Goal: Transaction & Acquisition: Purchase product/service

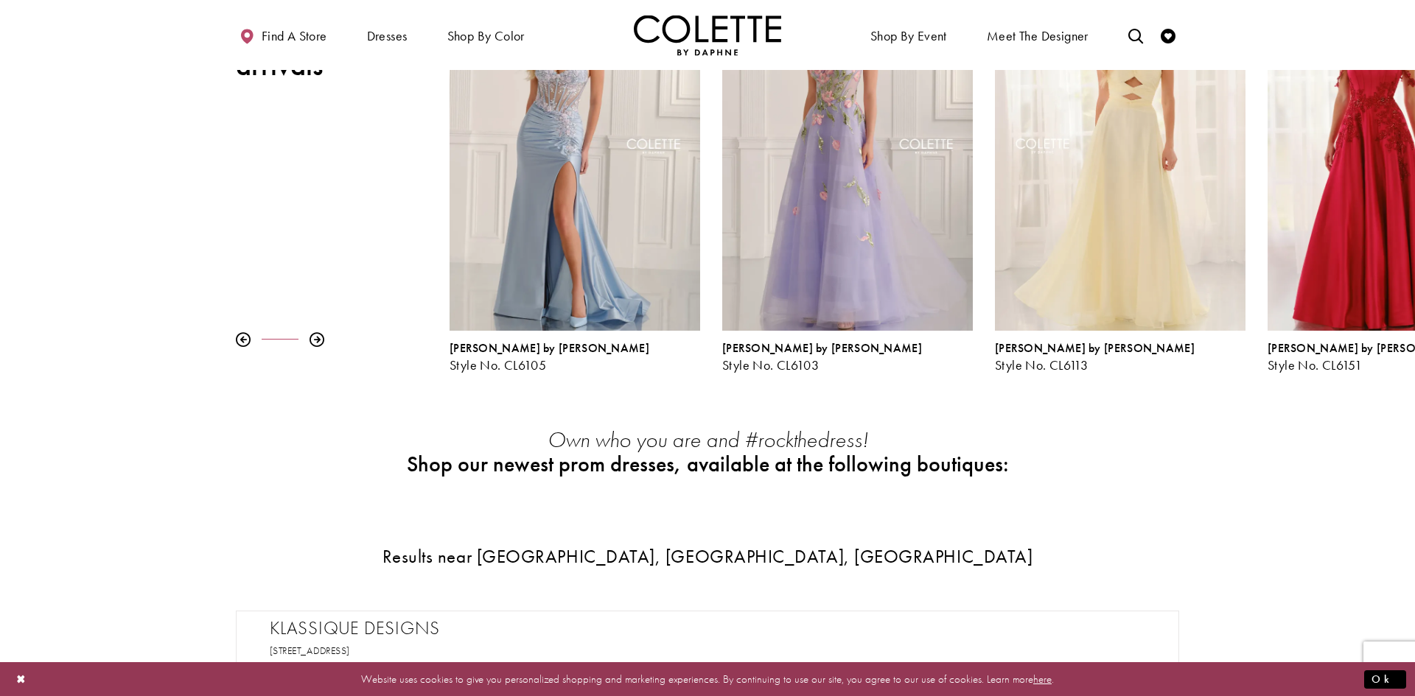
scroll to position [128, 0]
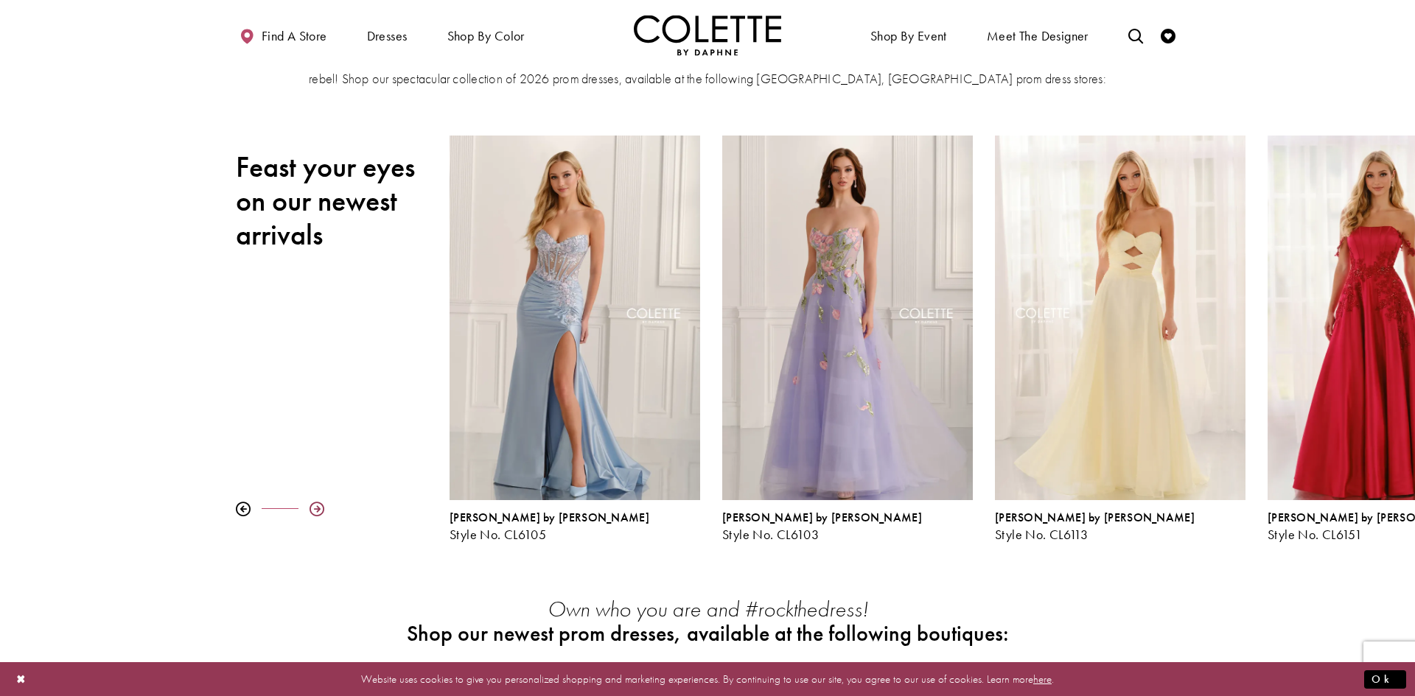
click at [323, 508] on div at bounding box center [316, 509] width 15 height 15
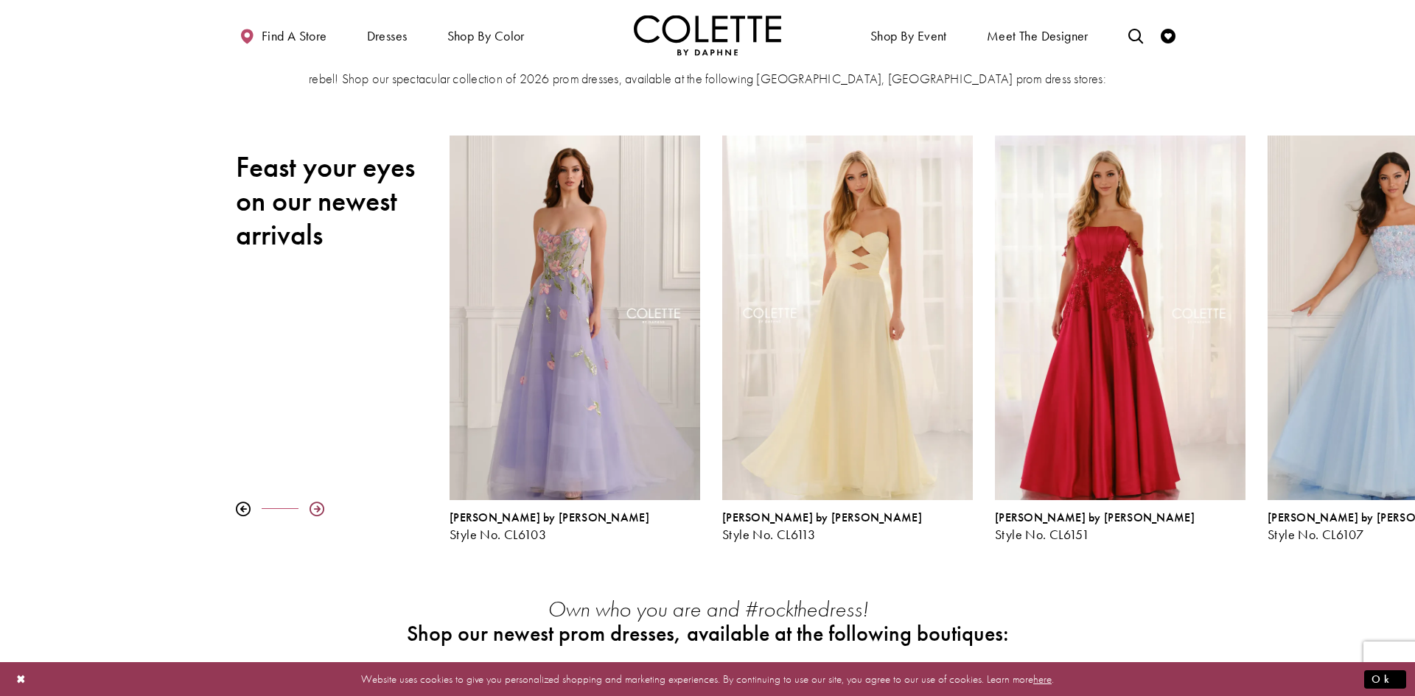
click at [323, 508] on div at bounding box center [316, 509] width 15 height 15
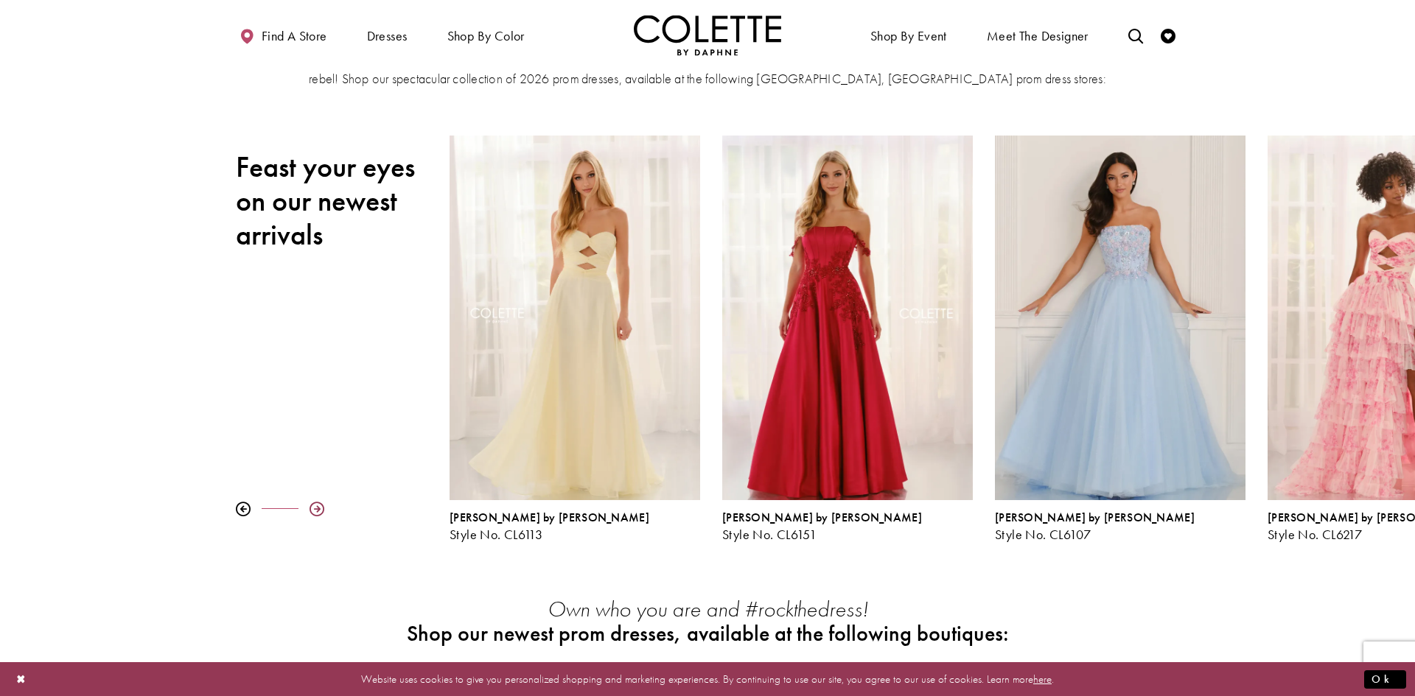
click at [323, 508] on div at bounding box center [316, 509] width 15 height 15
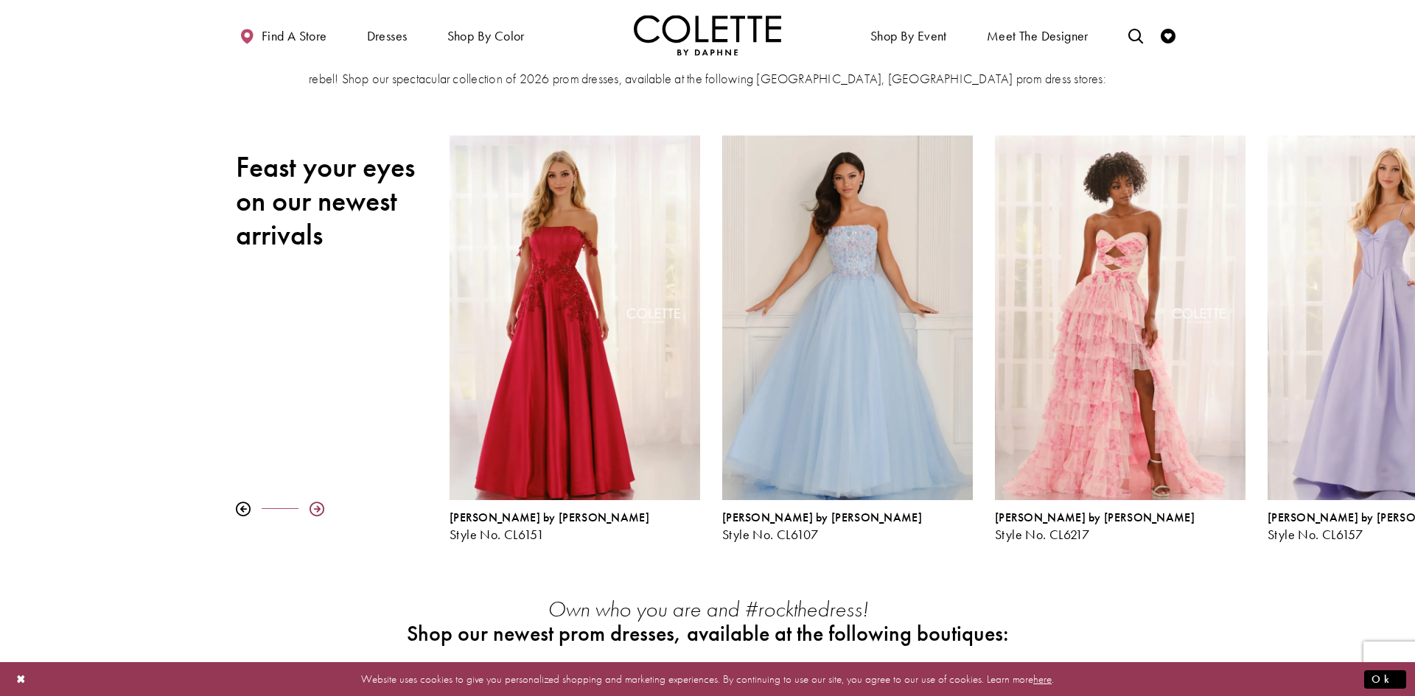
click at [323, 508] on div at bounding box center [316, 509] width 15 height 15
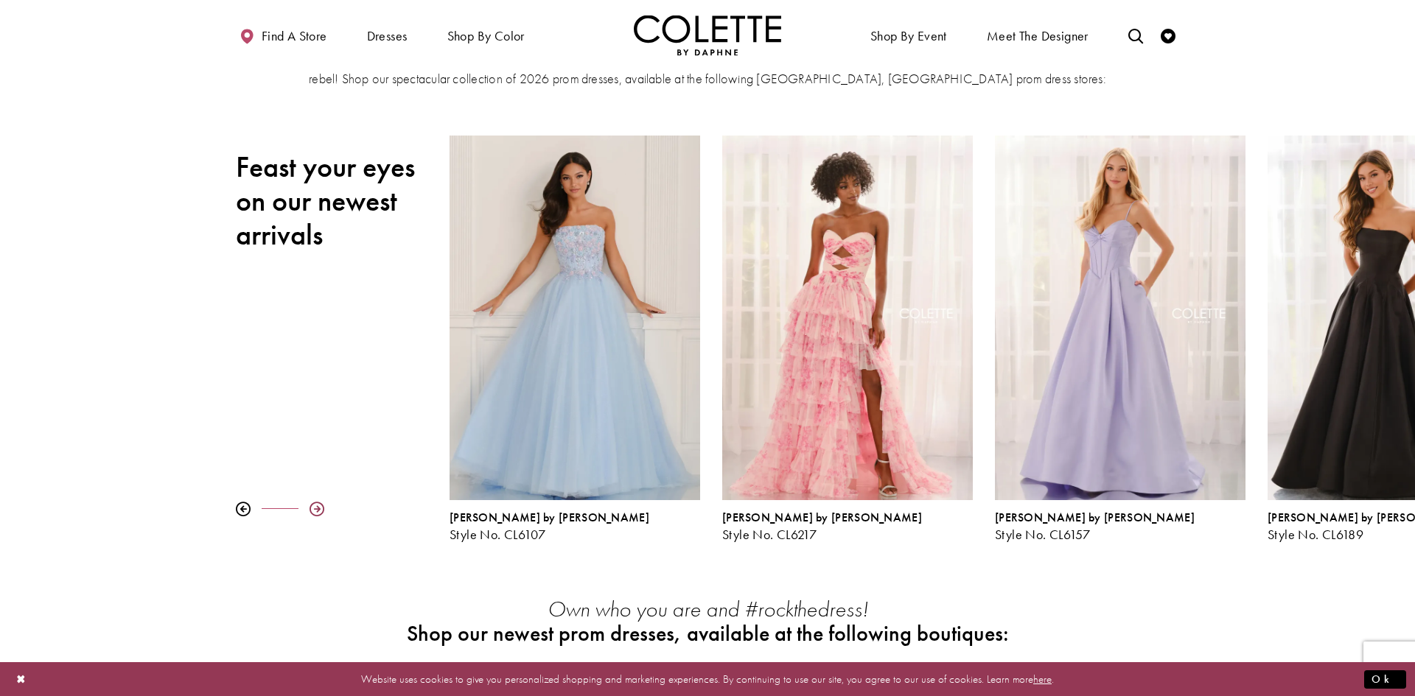
click at [323, 508] on div at bounding box center [316, 509] width 15 height 15
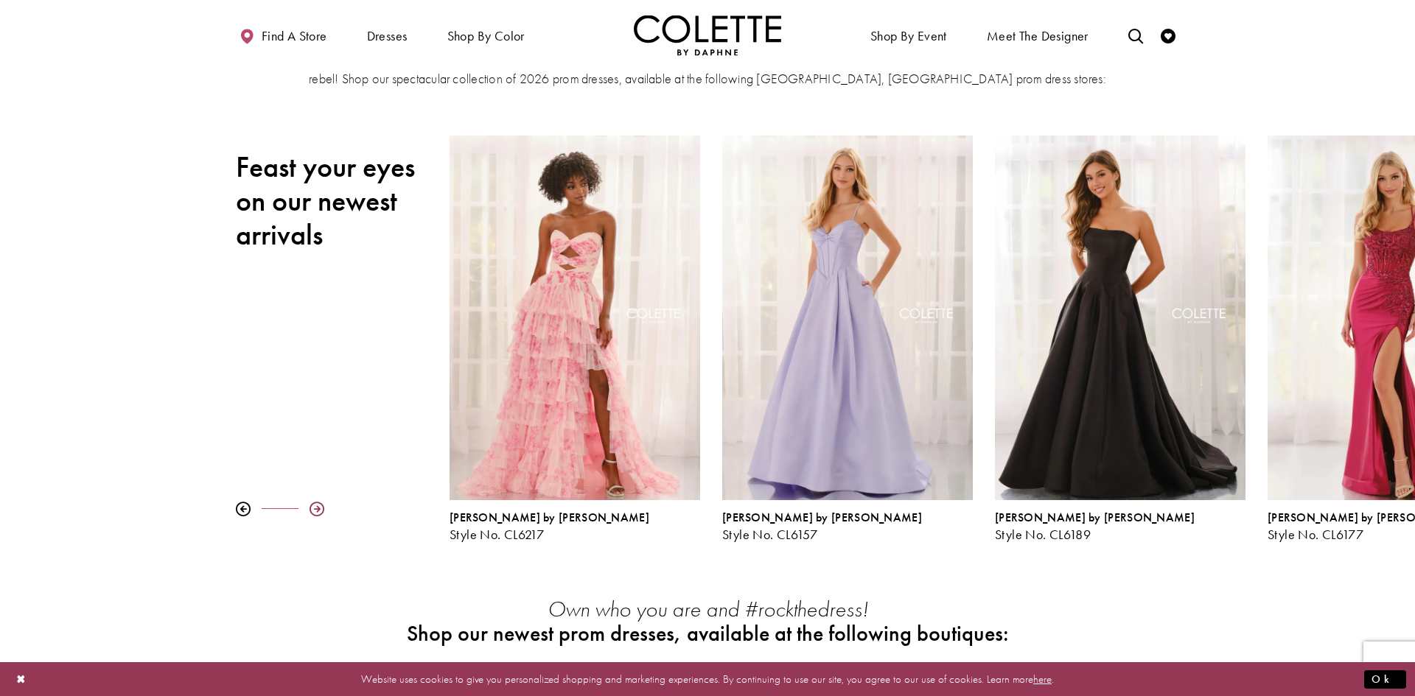
click at [323, 508] on div at bounding box center [316, 509] width 15 height 15
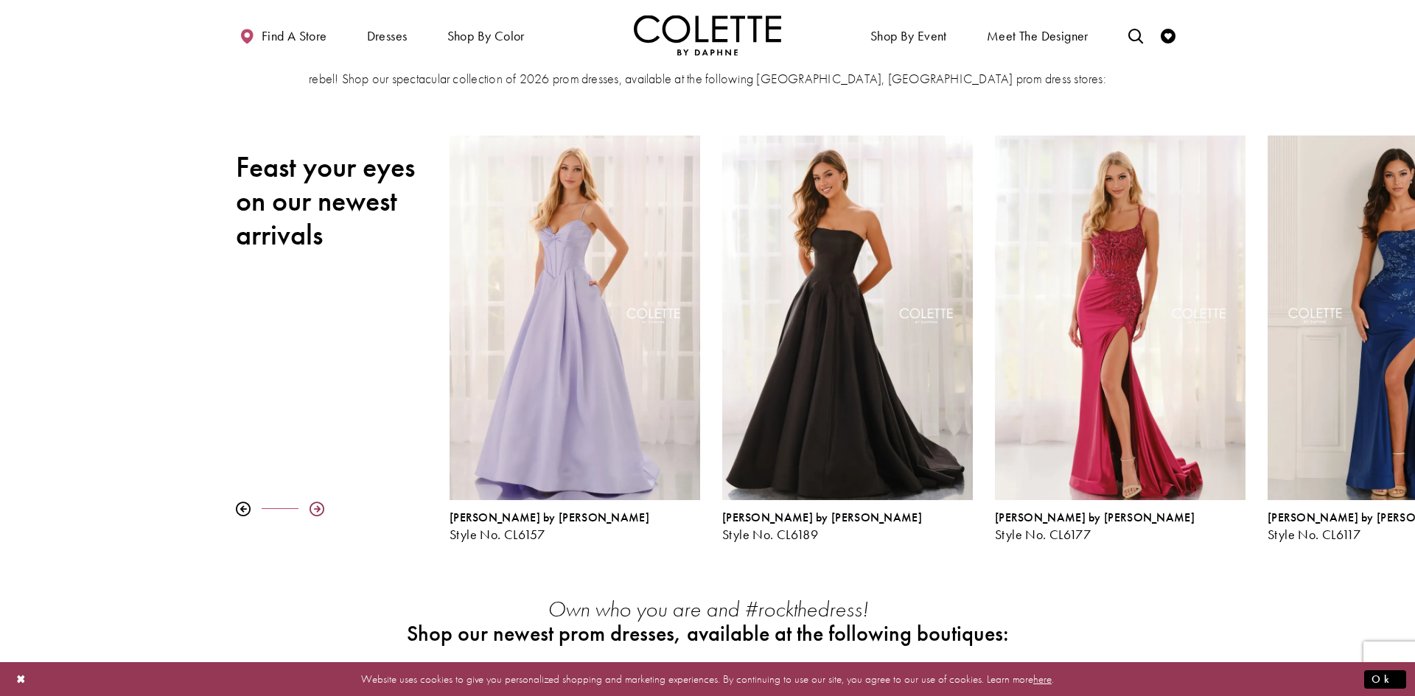
click at [323, 508] on div at bounding box center [316, 509] width 15 height 15
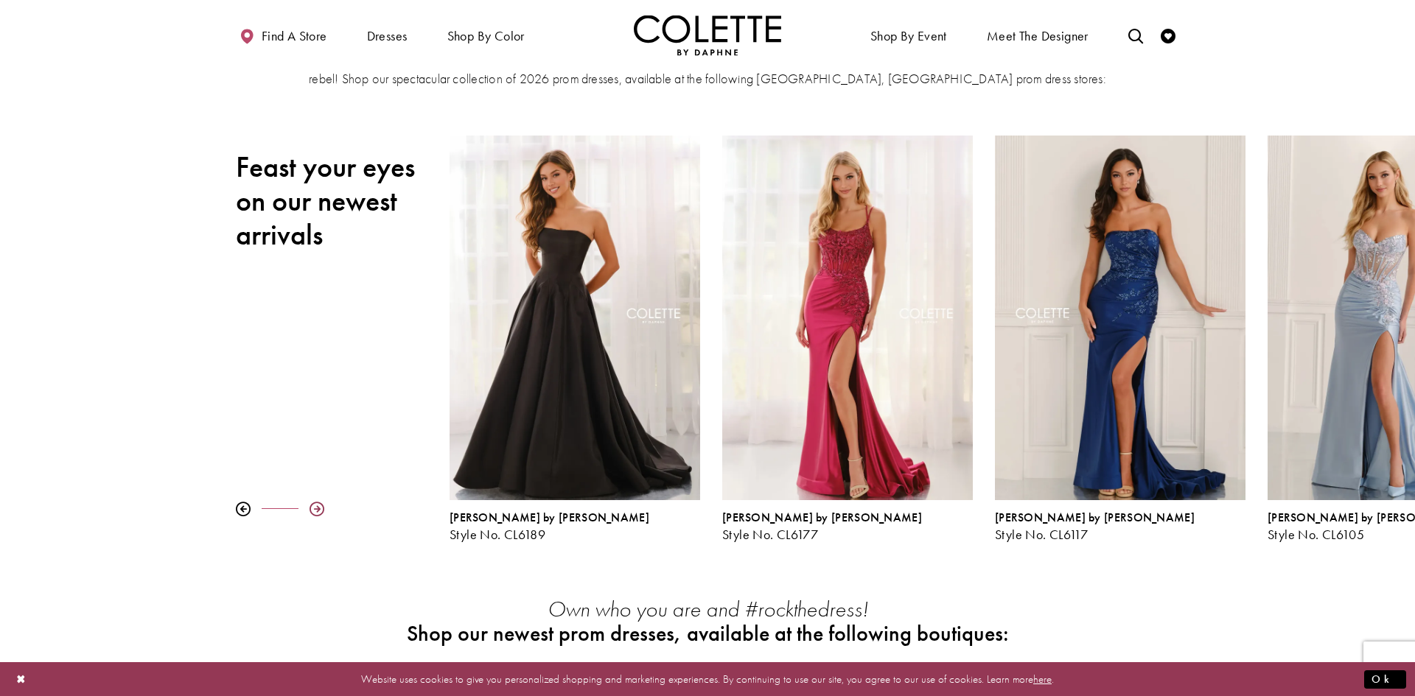
click at [323, 507] on div at bounding box center [316, 509] width 15 height 15
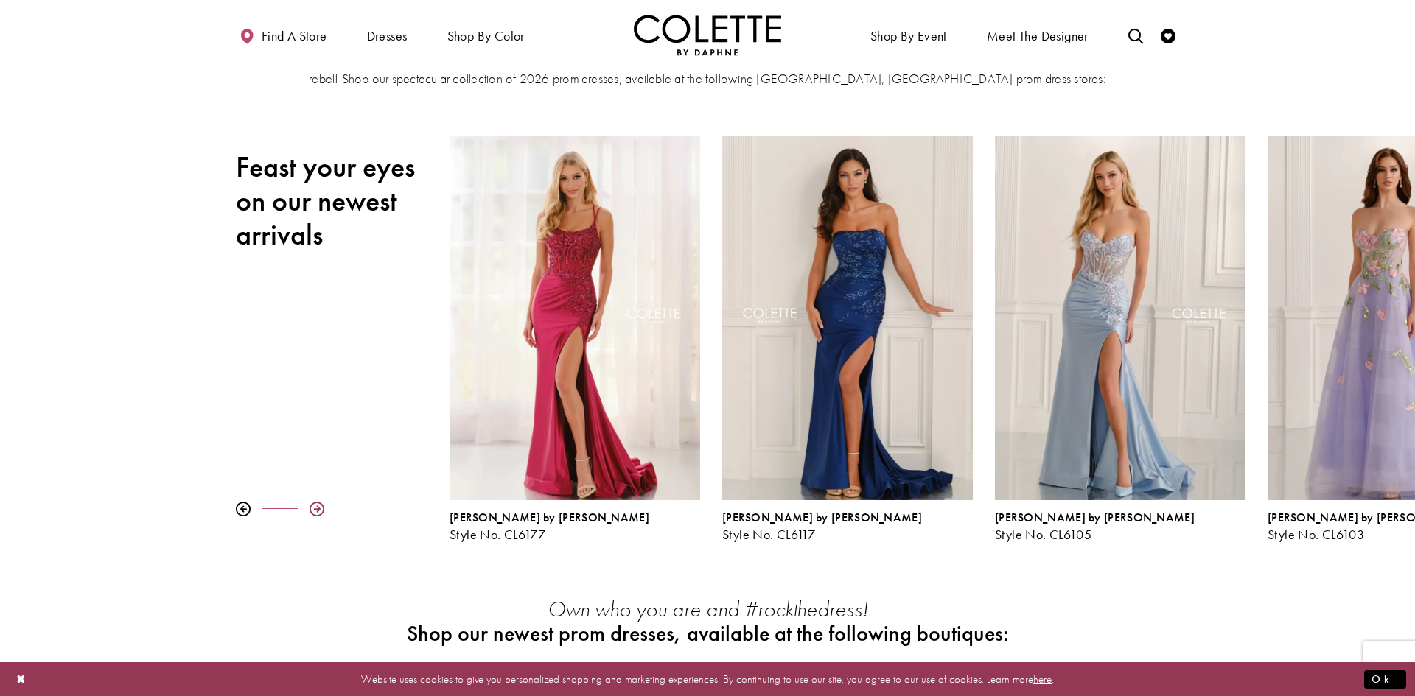
click at [323, 507] on div at bounding box center [316, 509] width 15 height 15
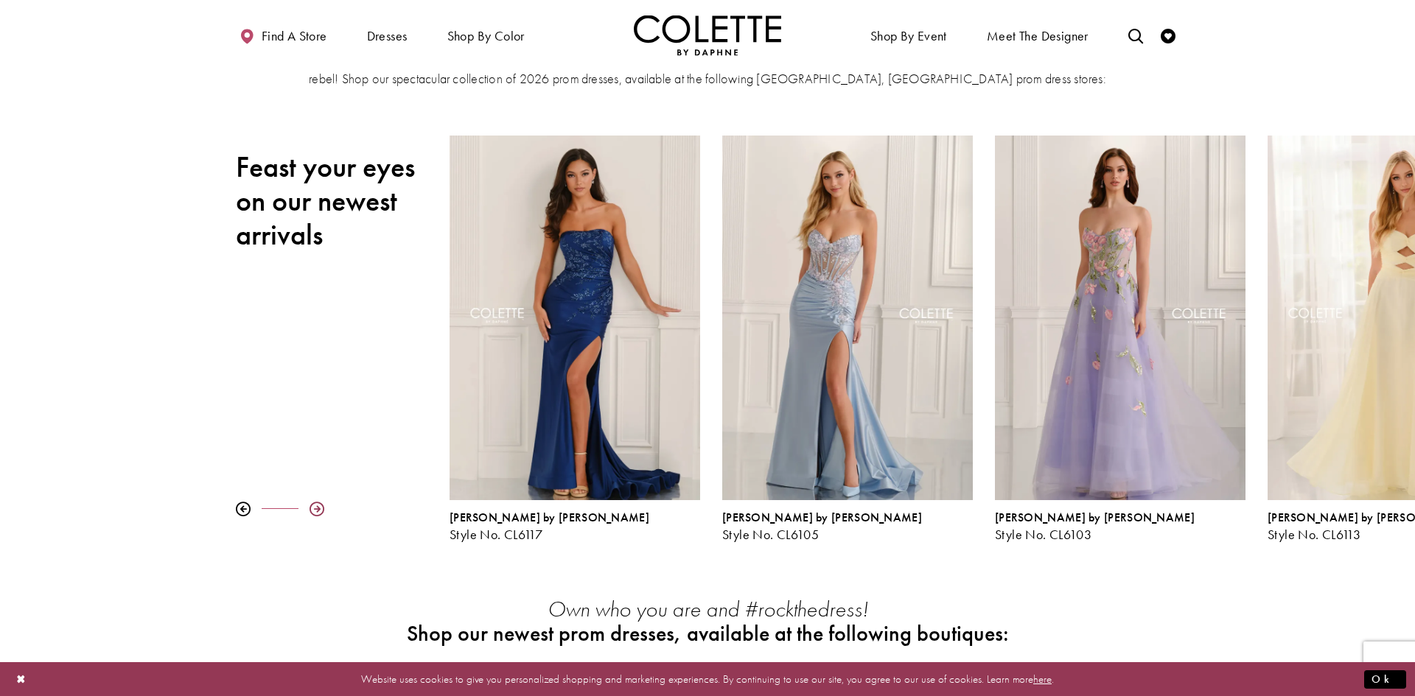
click at [323, 507] on div at bounding box center [316, 509] width 15 height 15
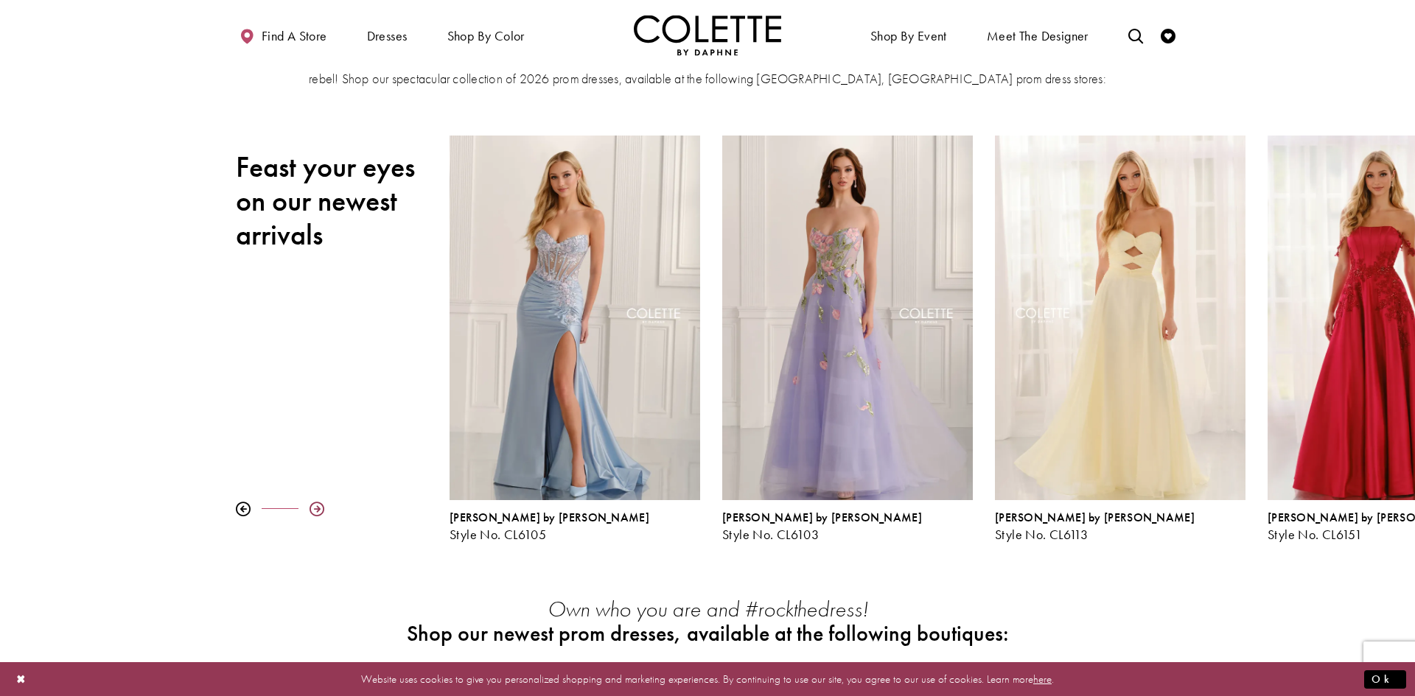
click at [323, 507] on div at bounding box center [316, 509] width 15 height 15
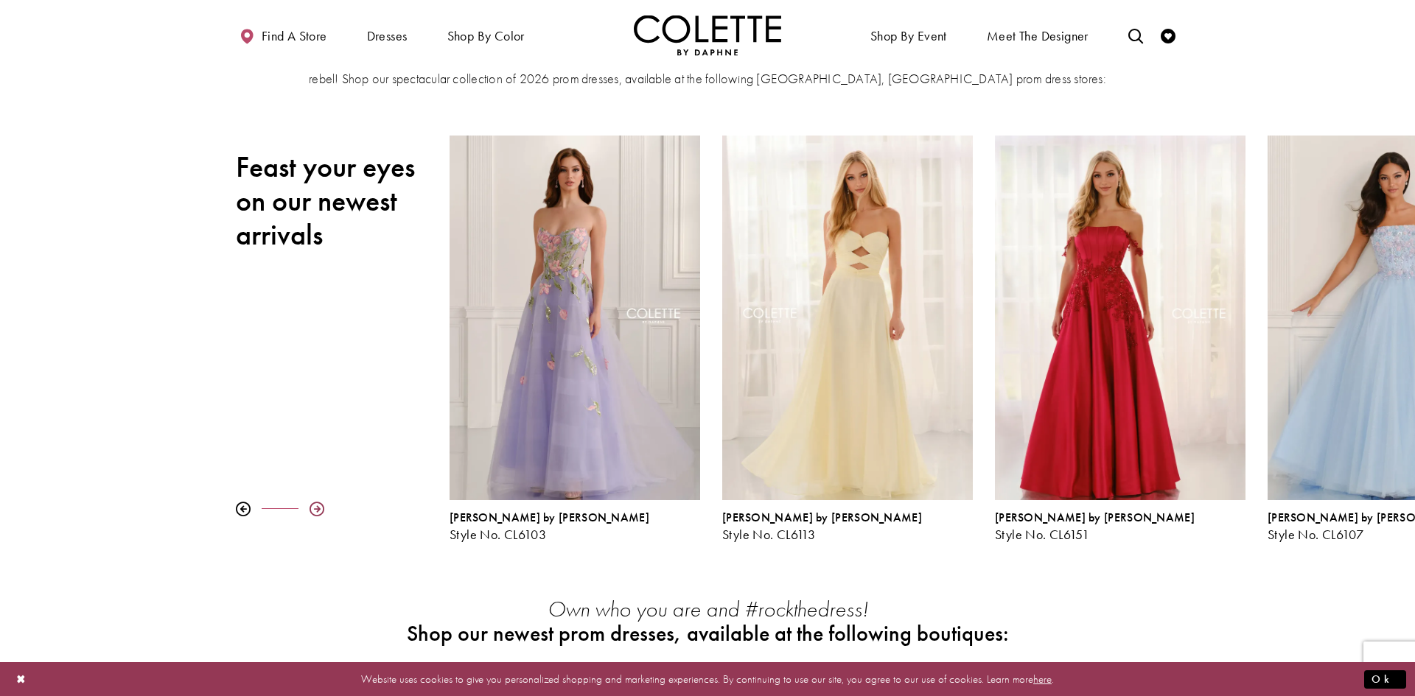
click at [323, 507] on div at bounding box center [316, 509] width 15 height 15
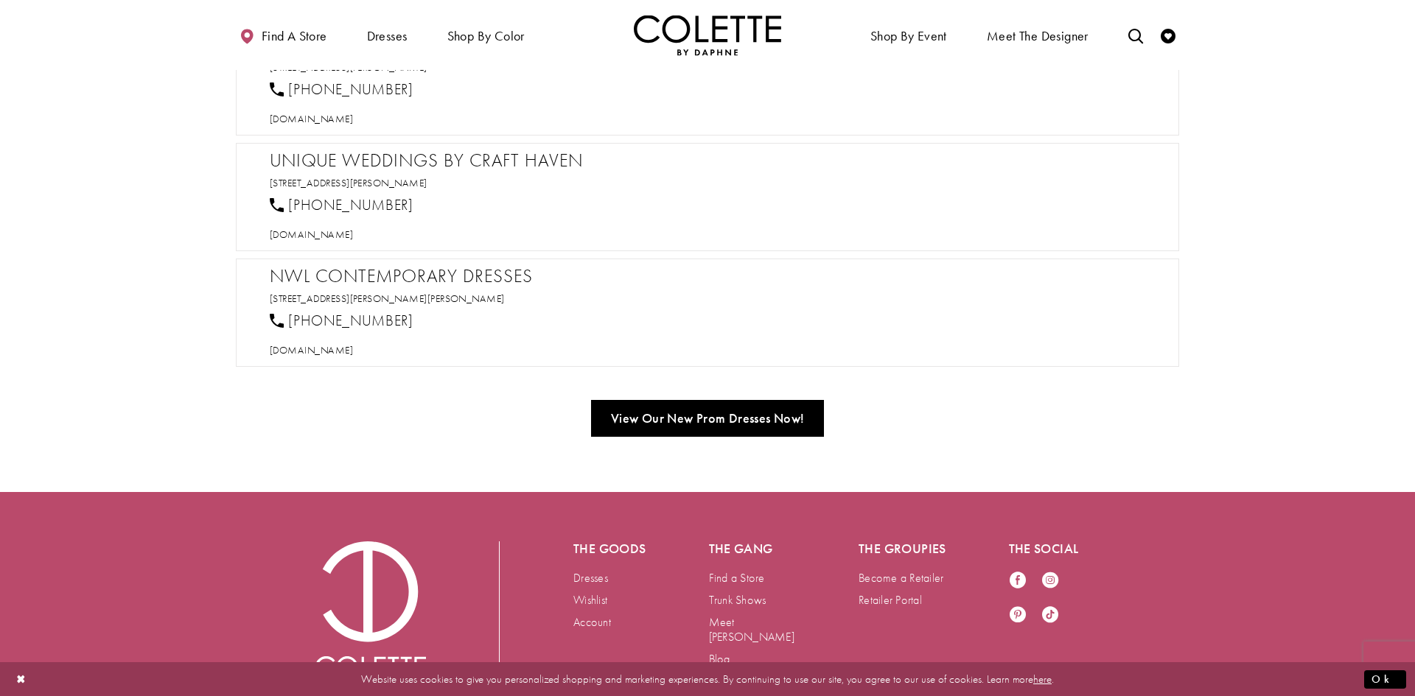
scroll to position [1214, 0]
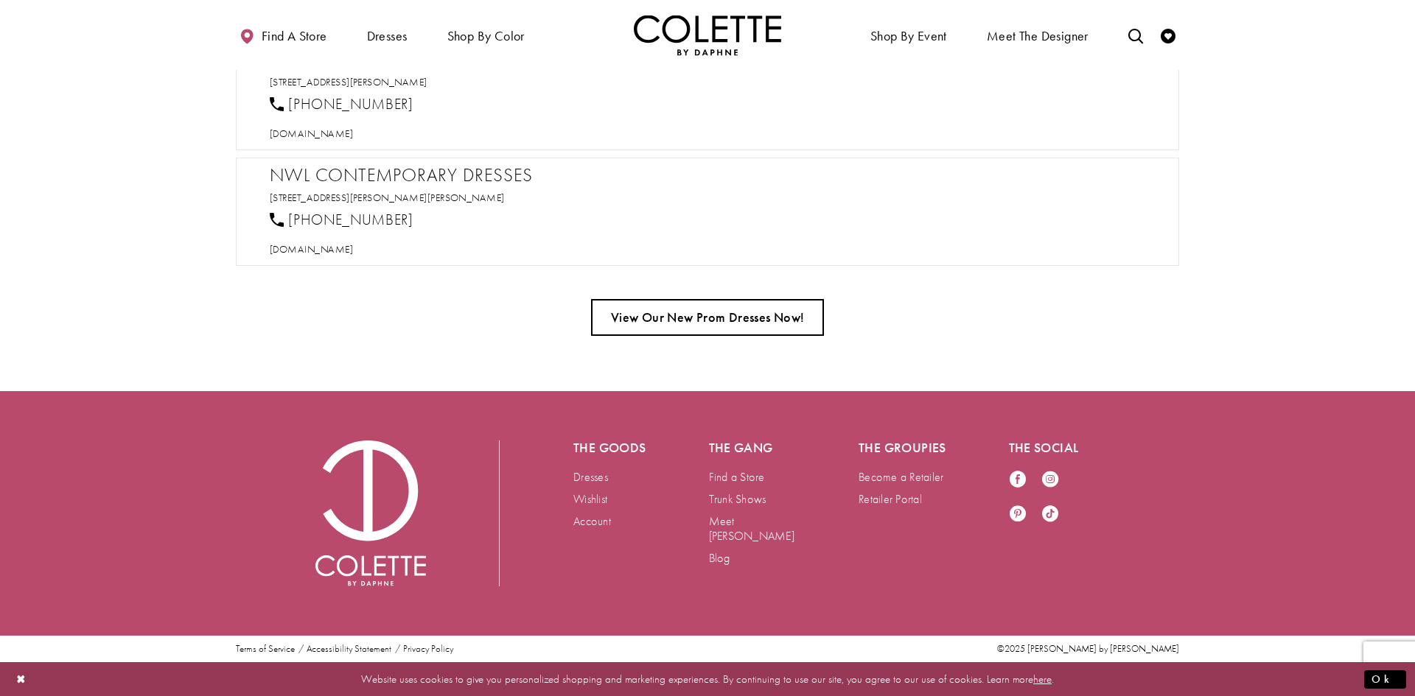
click at [704, 313] on link "View Our New Prom Dresses Now!" at bounding box center [707, 317] width 232 height 37
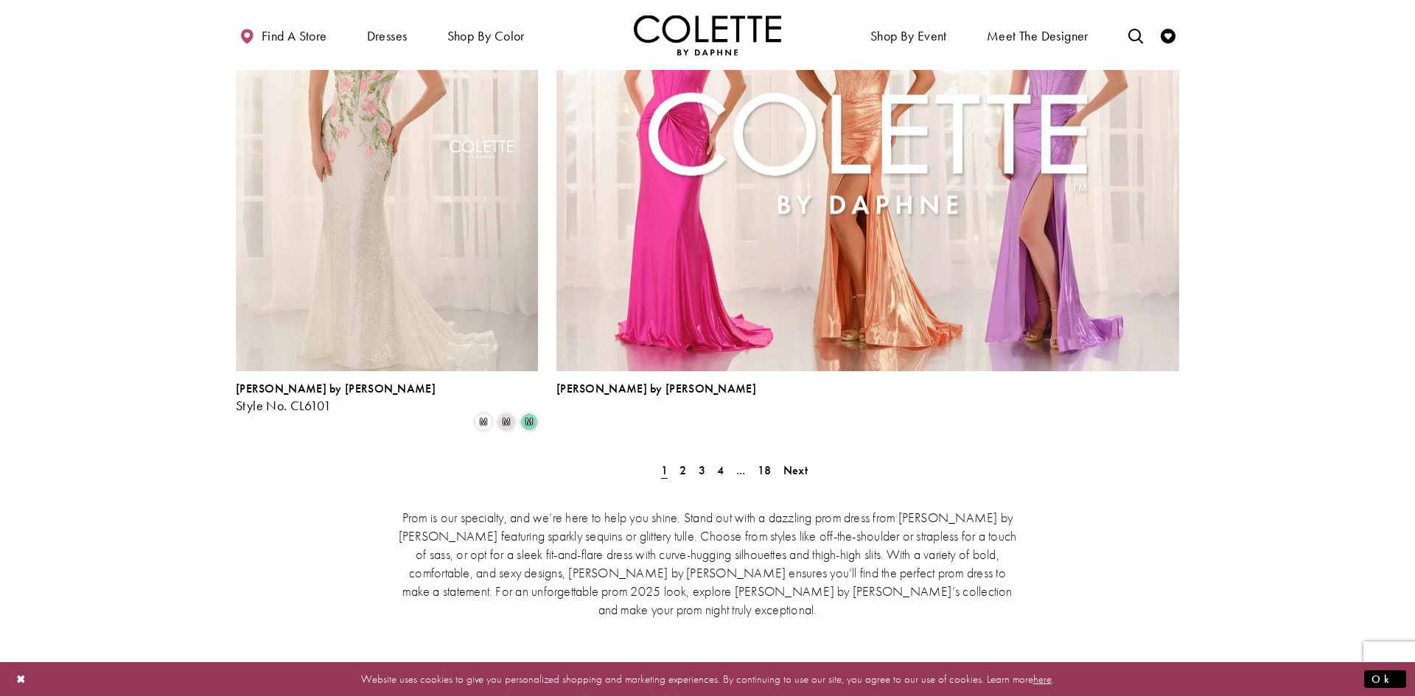
scroll to position [3234, 0]
click at [678, 458] on link "2" at bounding box center [682, 468] width 15 height 21
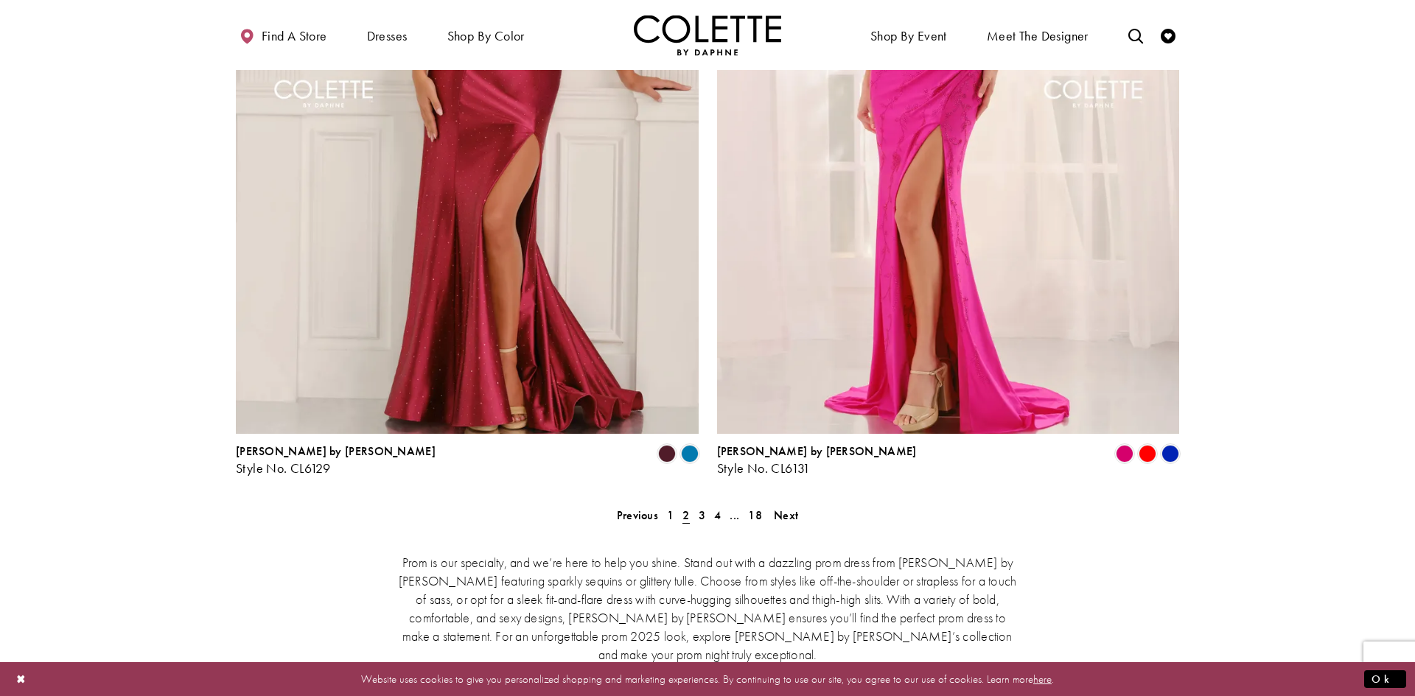
scroll to position [3129, 0]
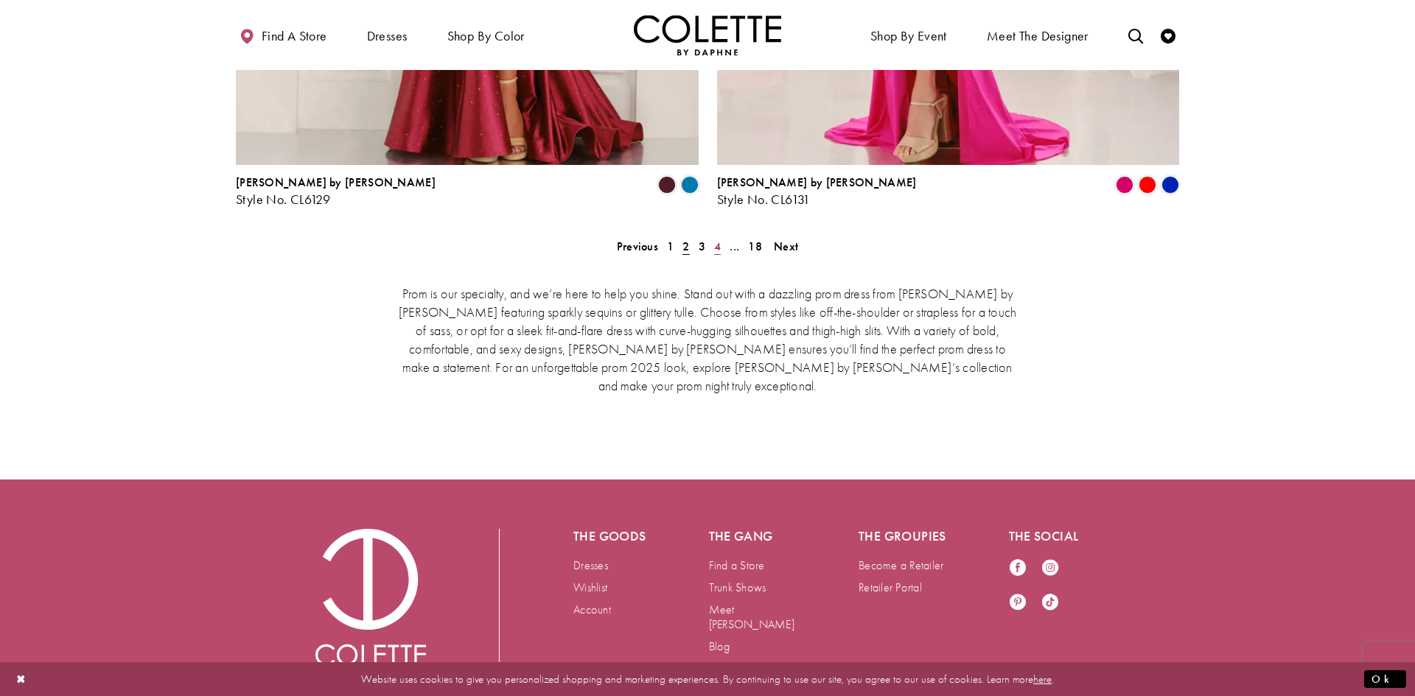
click at [718, 239] on span "4" at bounding box center [717, 246] width 7 height 15
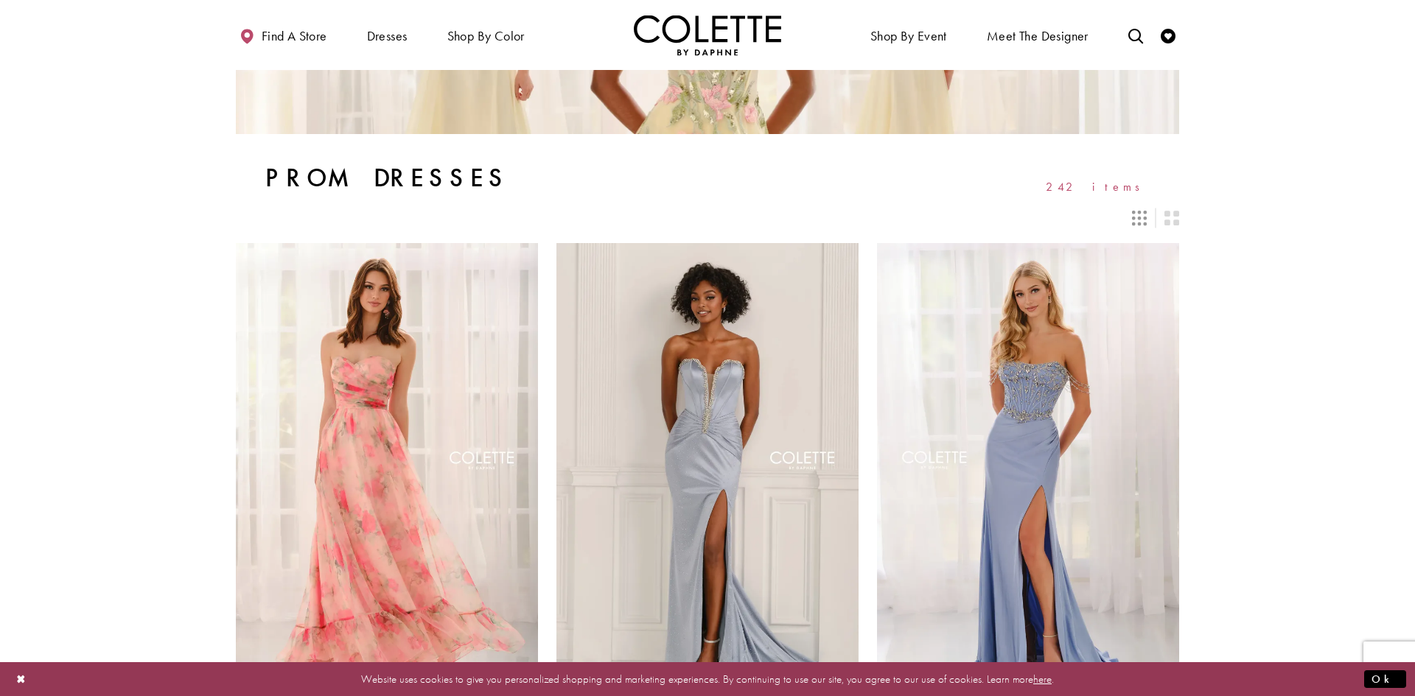
scroll to position [16, 0]
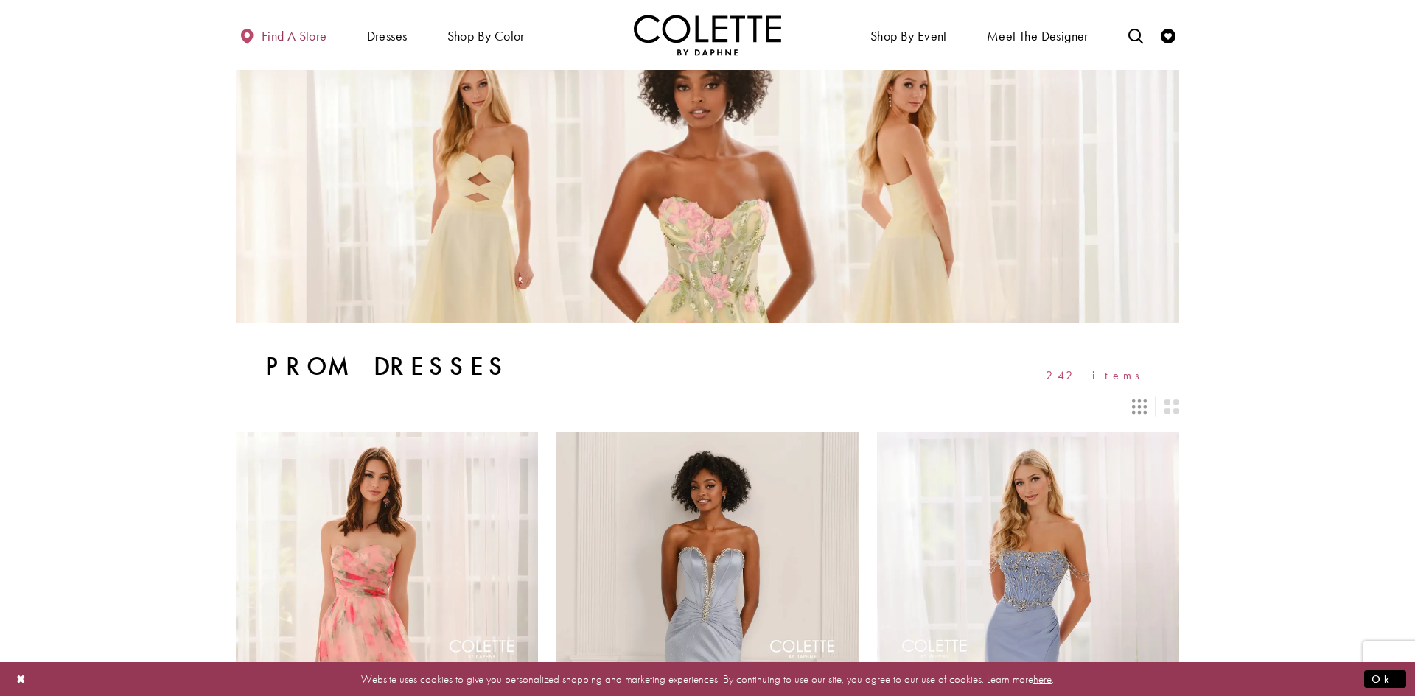
click at [304, 37] on span "Find a store" at bounding box center [295, 36] width 66 height 15
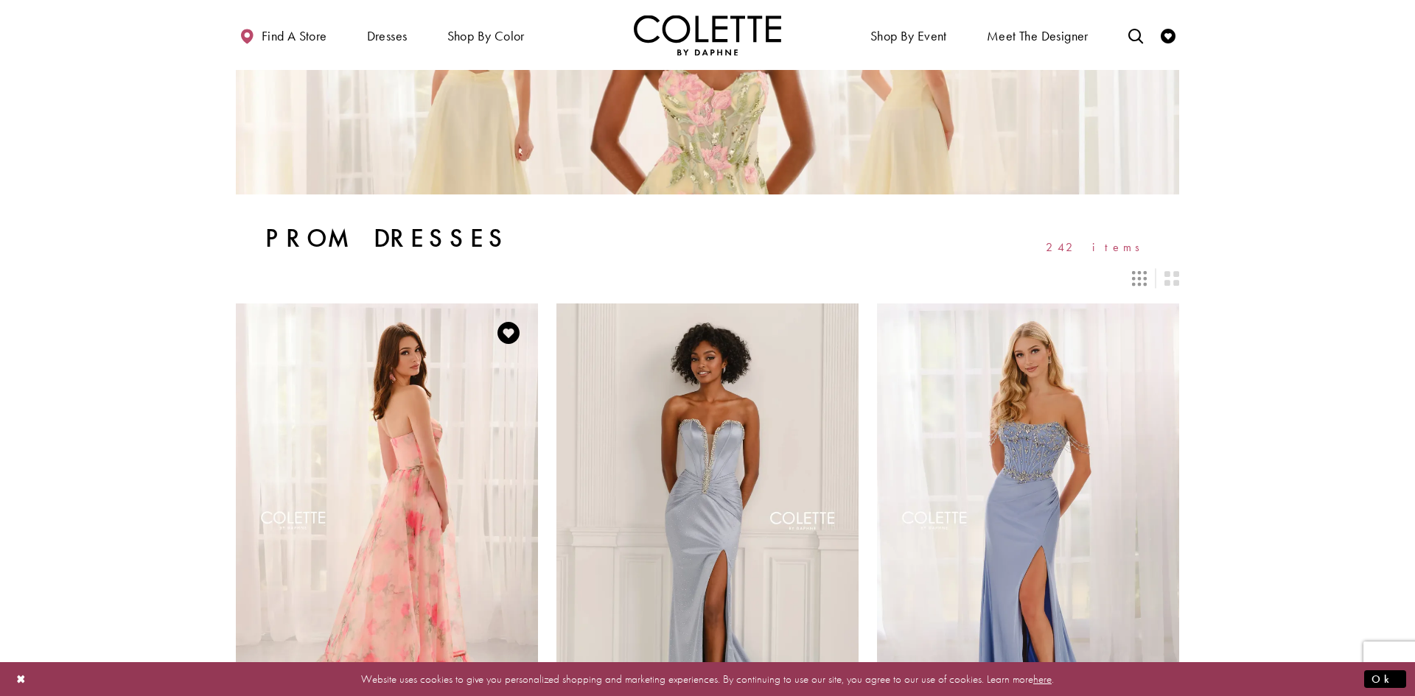
scroll to position [0, 0]
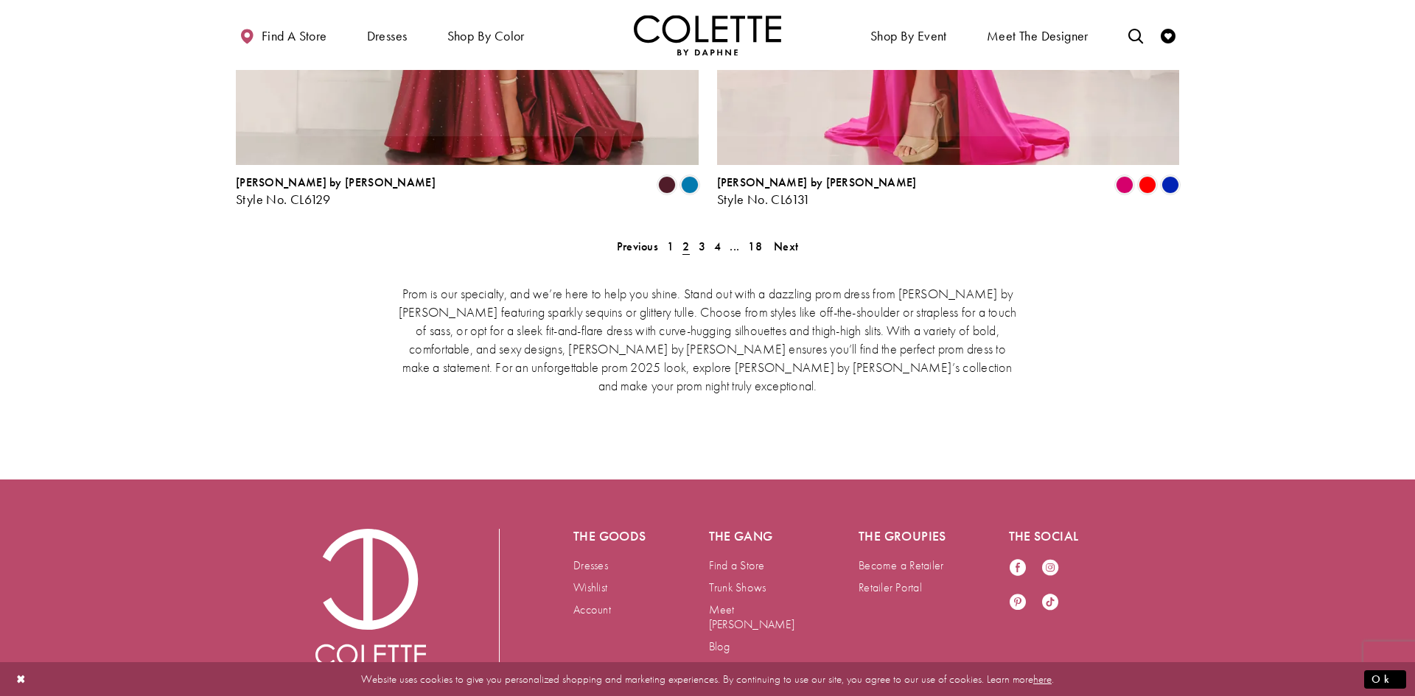
scroll to position [378, 0]
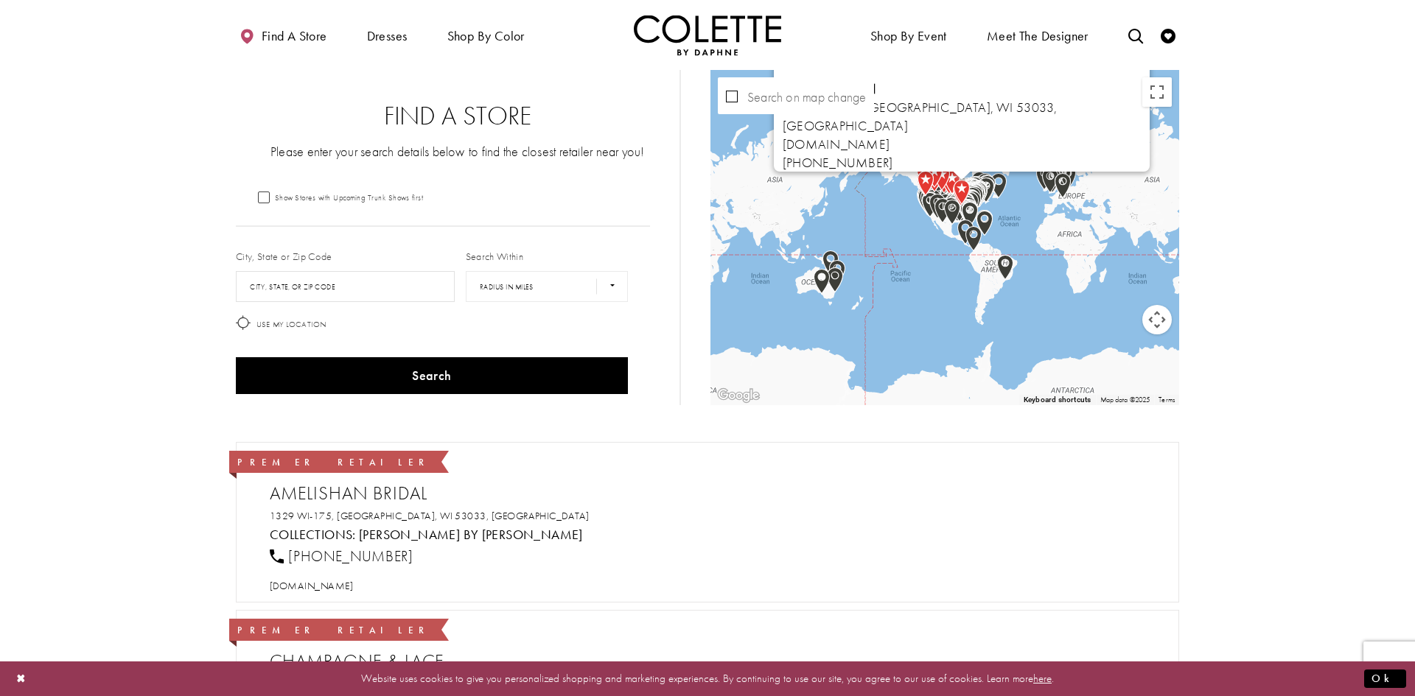
click at [970, 208] on img "Map with store locations" at bounding box center [962, 192] width 28 height 37
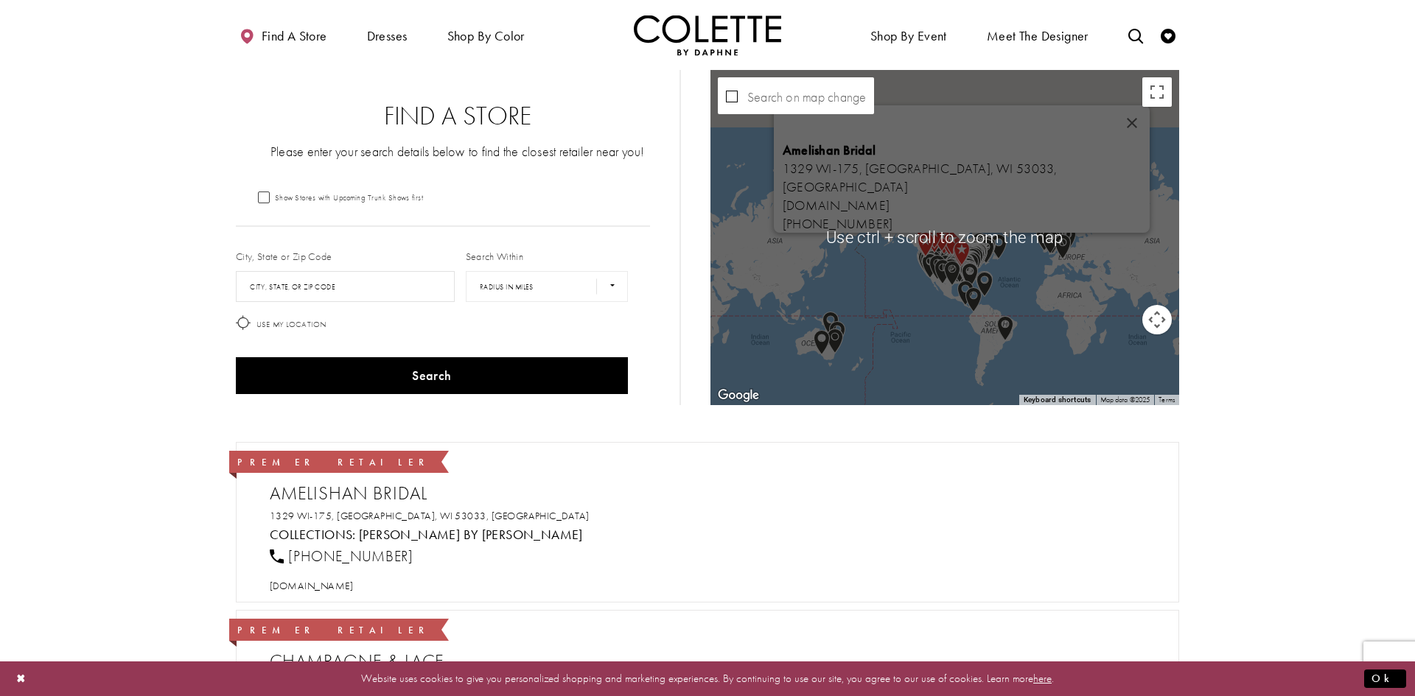
click at [1164, 329] on button "Map camera controls" at bounding box center [1156, 319] width 29 height 29
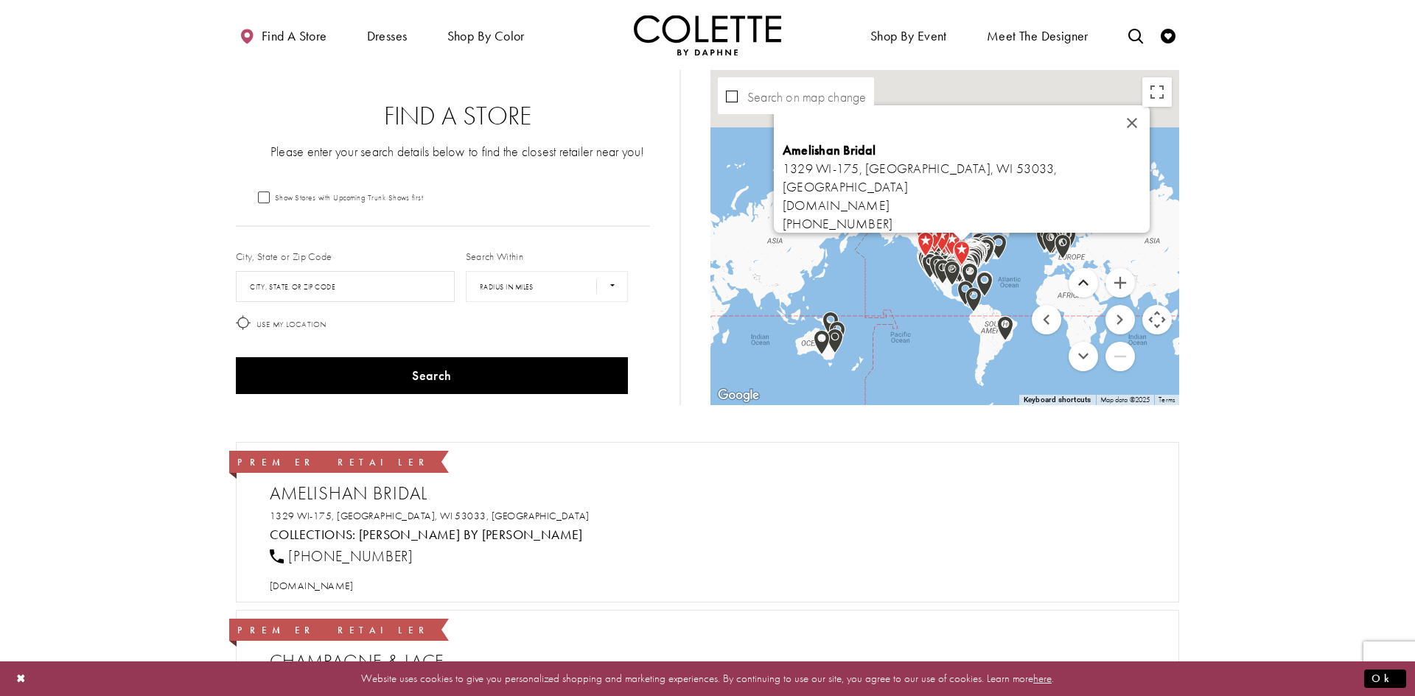
click at [1087, 278] on button "Move up" at bounding box center [1082, 282] width 29 height 29
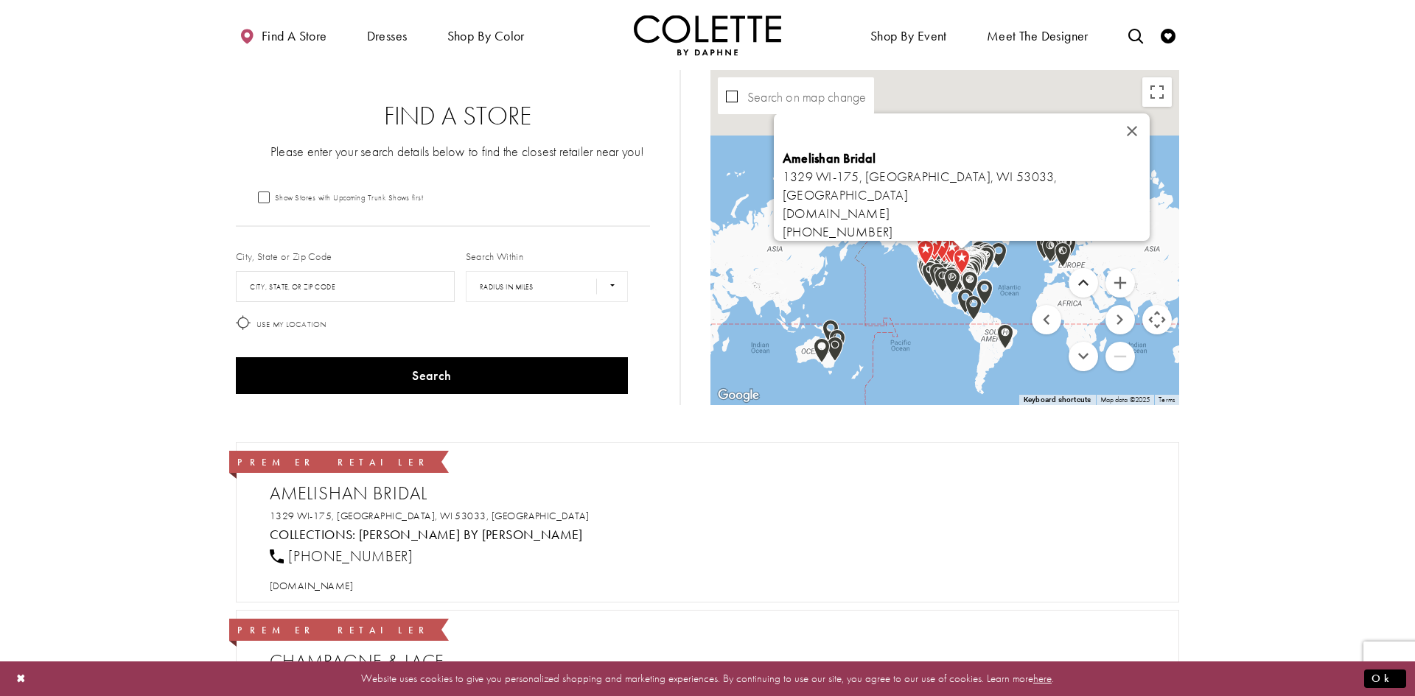
click at [1087, 278] on button "Move up" at bounding box center [1082, 282] width 29 height 29
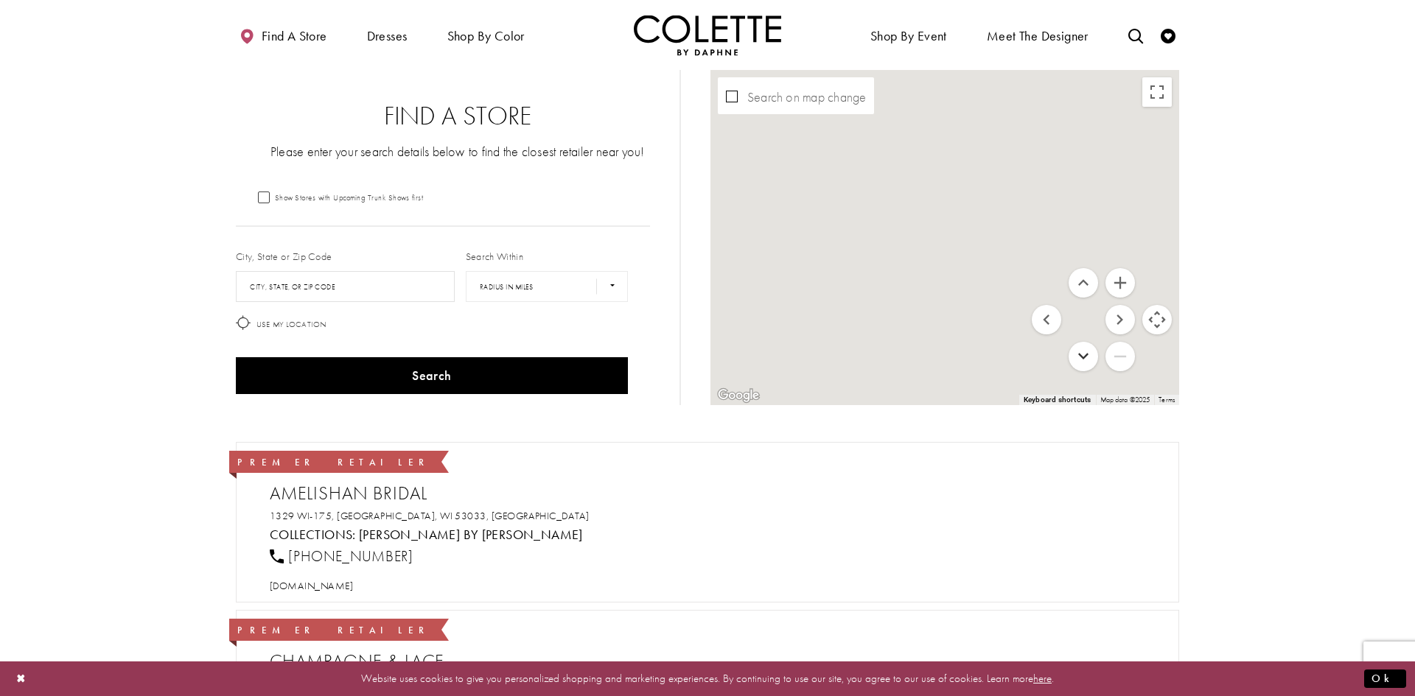
click at [1082, 358] on button "Move down" at bounding box center [1082, 356] width 29 height 29
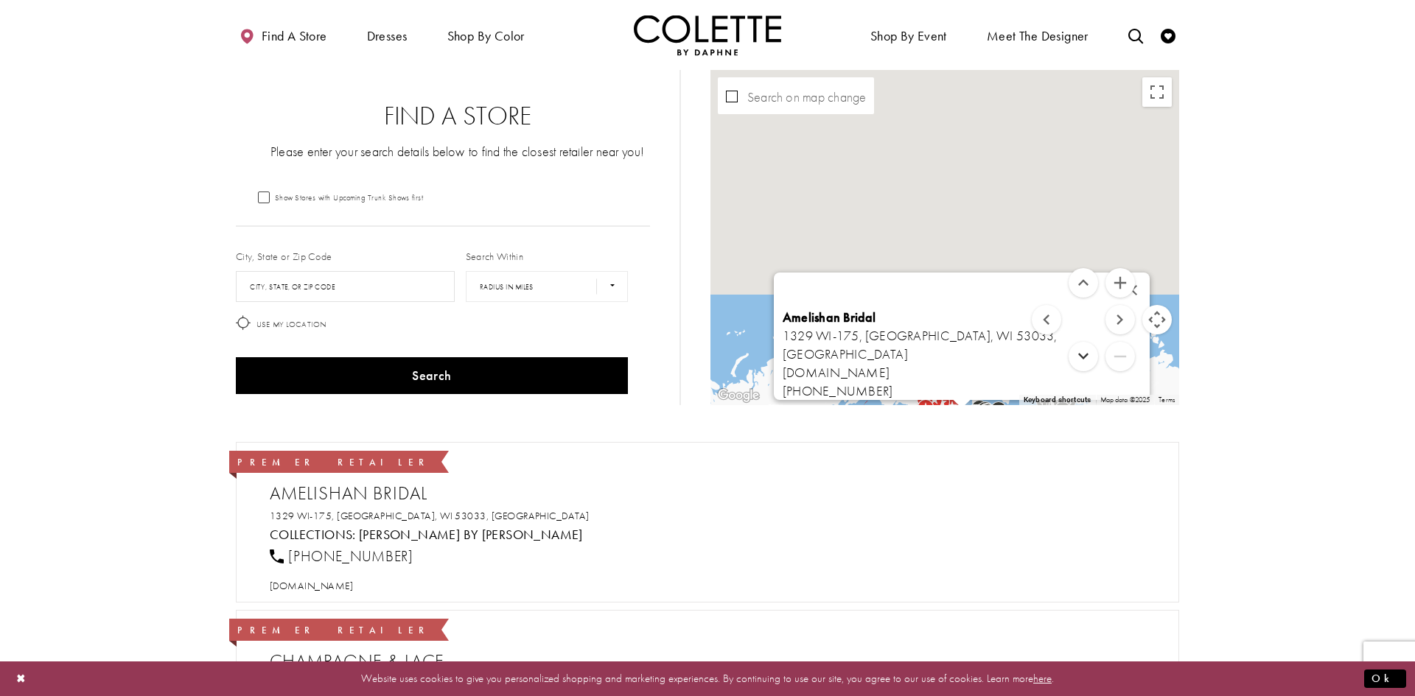
click at [1082, 357] on button "Move down" at bounding box center [1082, 356] width 29 height 29
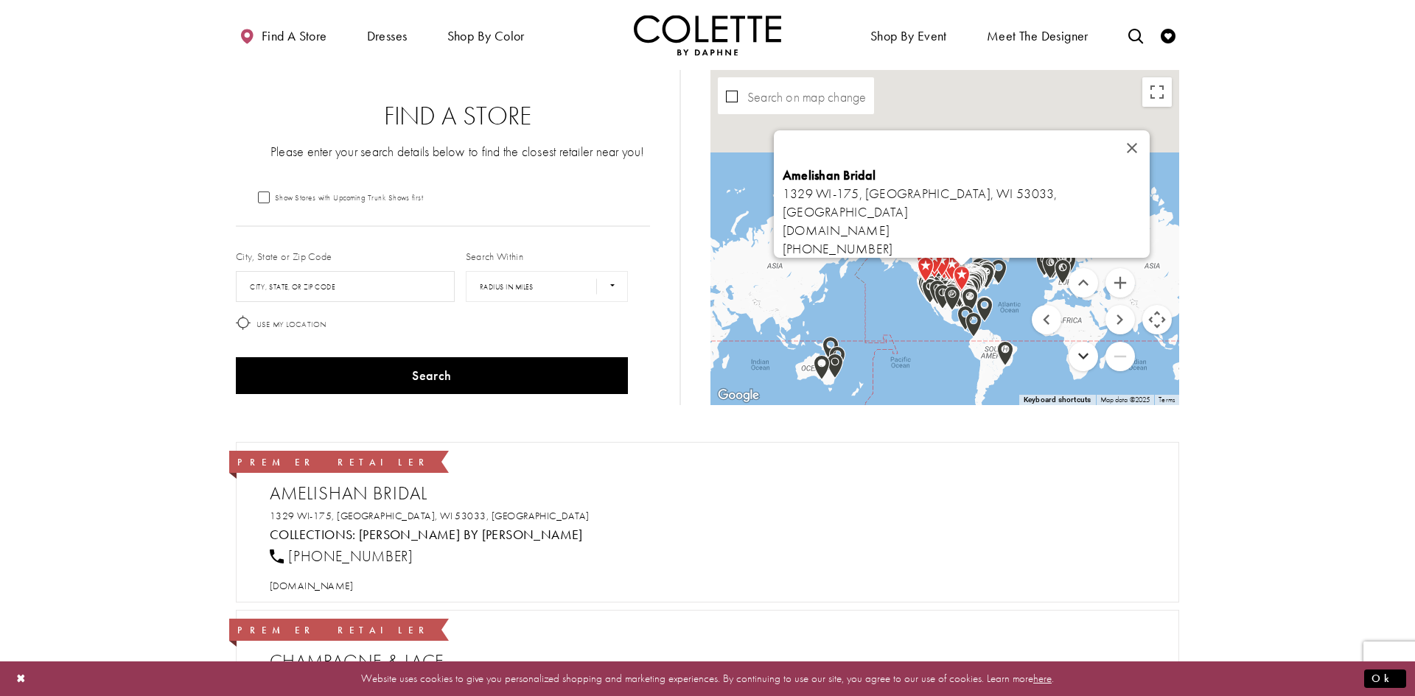
click at [1082, 355] on button "Move down" at bounding box center [1082, 356] width 29 height 29
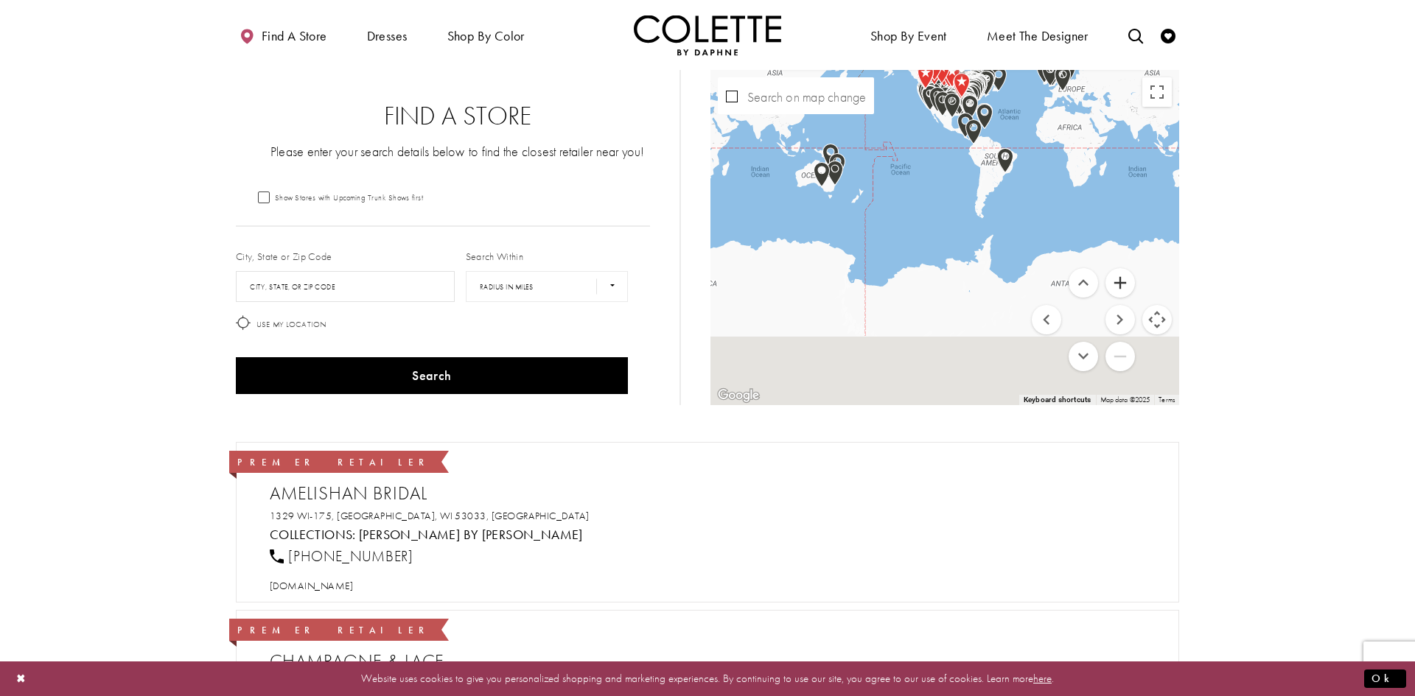
click at [1121, 282] on button "Zoom in" at bounding box center [1119, 282] width 29 height 29
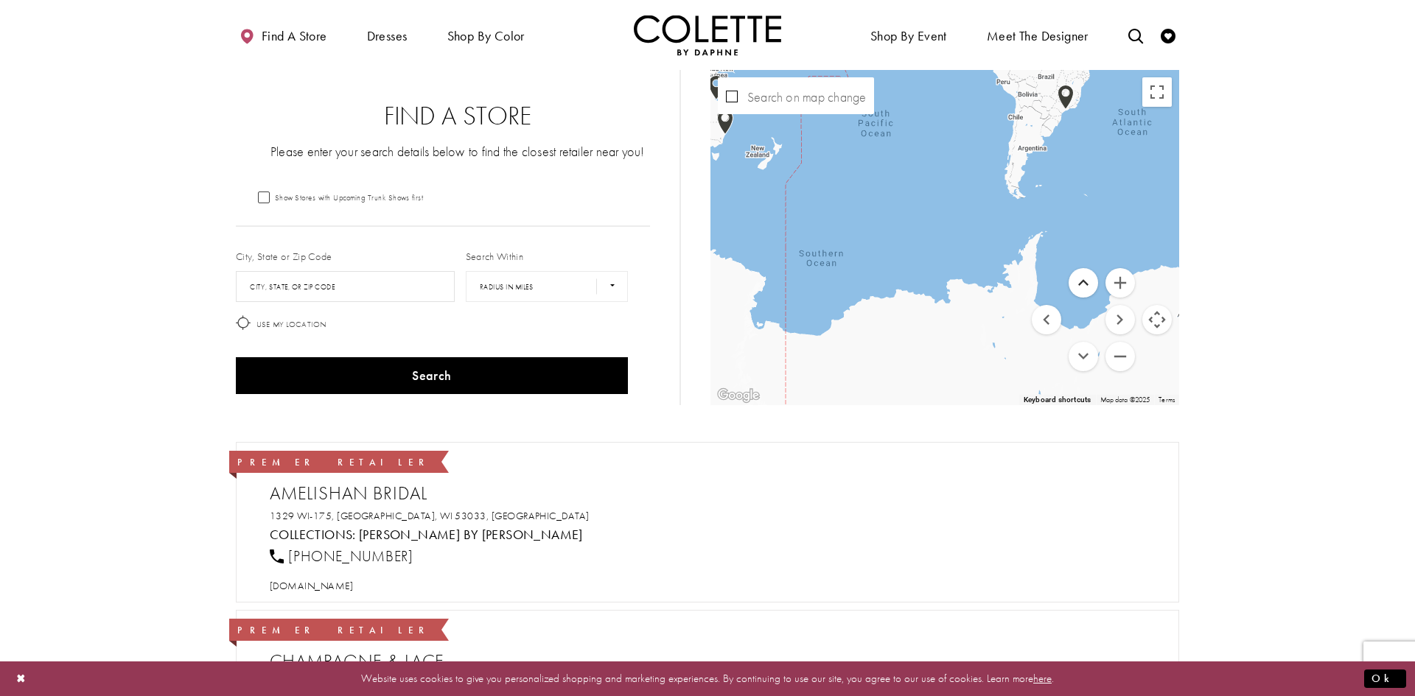
click at [1096, 281] on button "Move up" at bounding box center [1082, 282] width 29 height 29
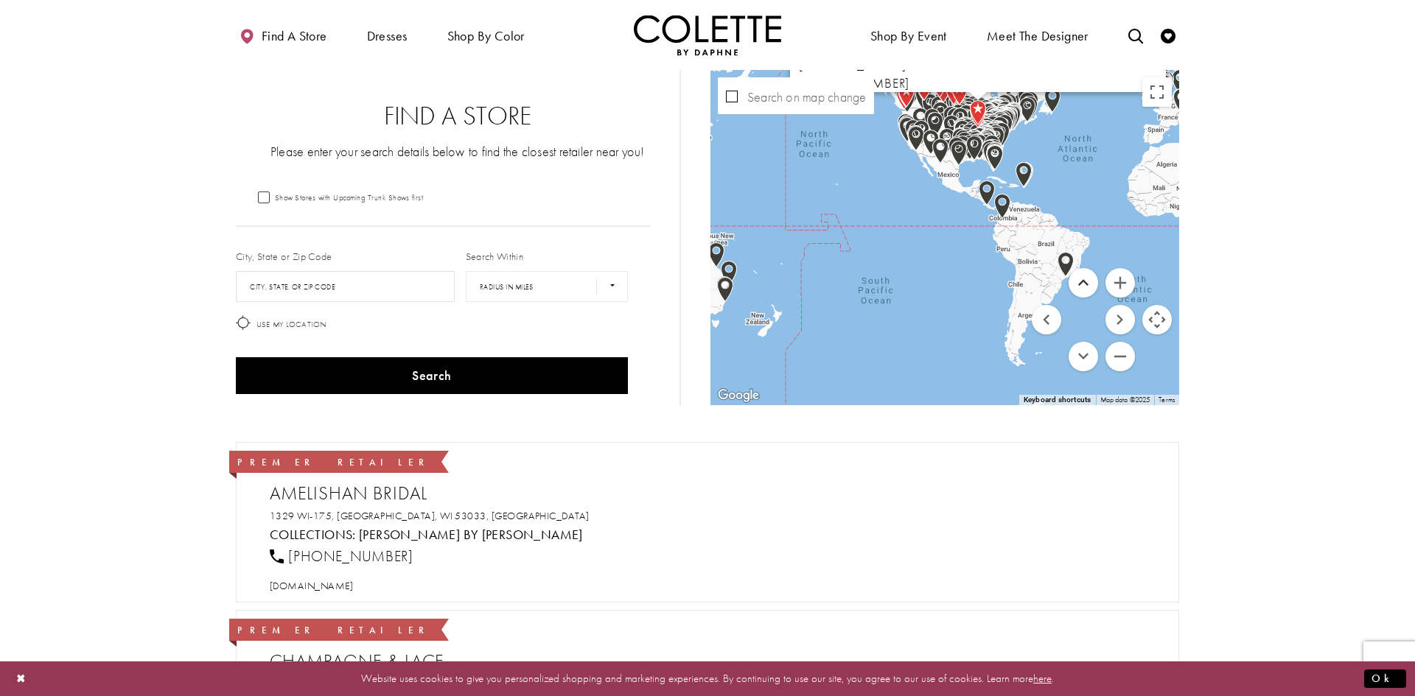
click at [1096, 281] on button "Move up" at bounding box center [1082, 282] width 29 height 29
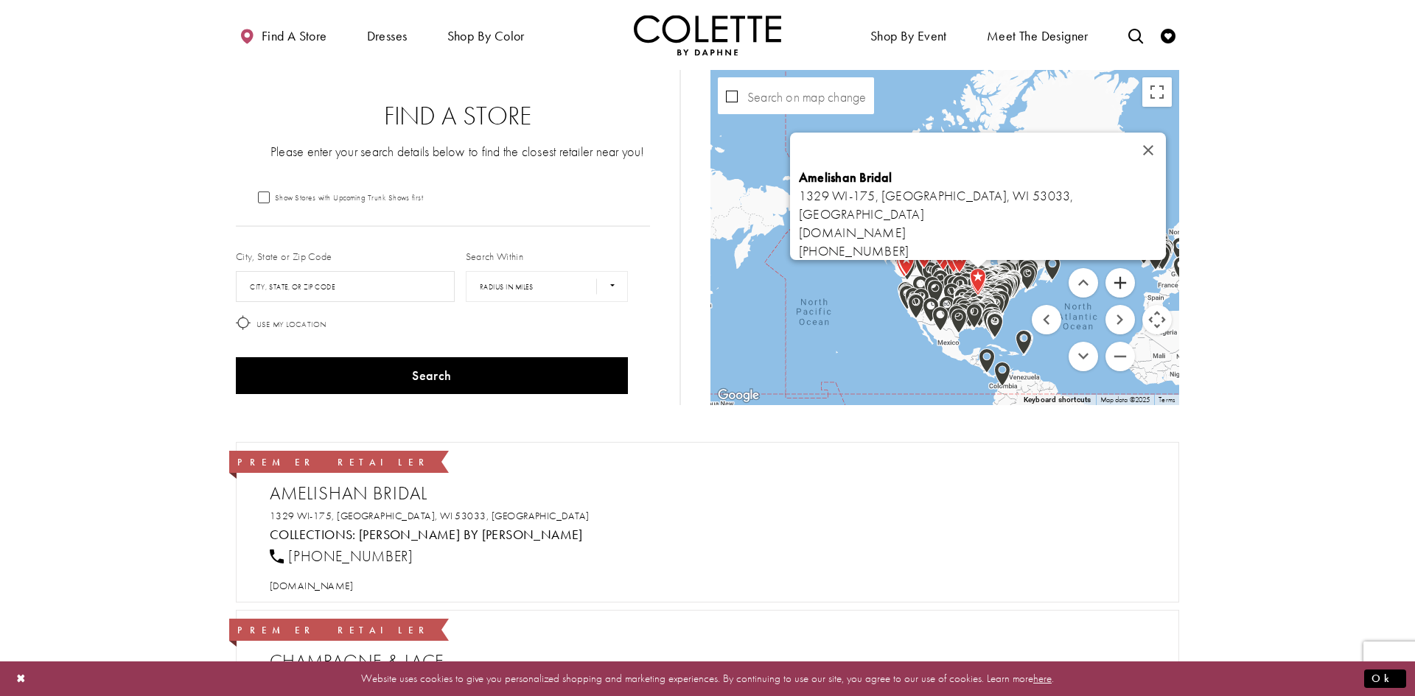
click at [1124, 287] on button "Zoom in" at bounding box center [1119, 282] width 29 height 29
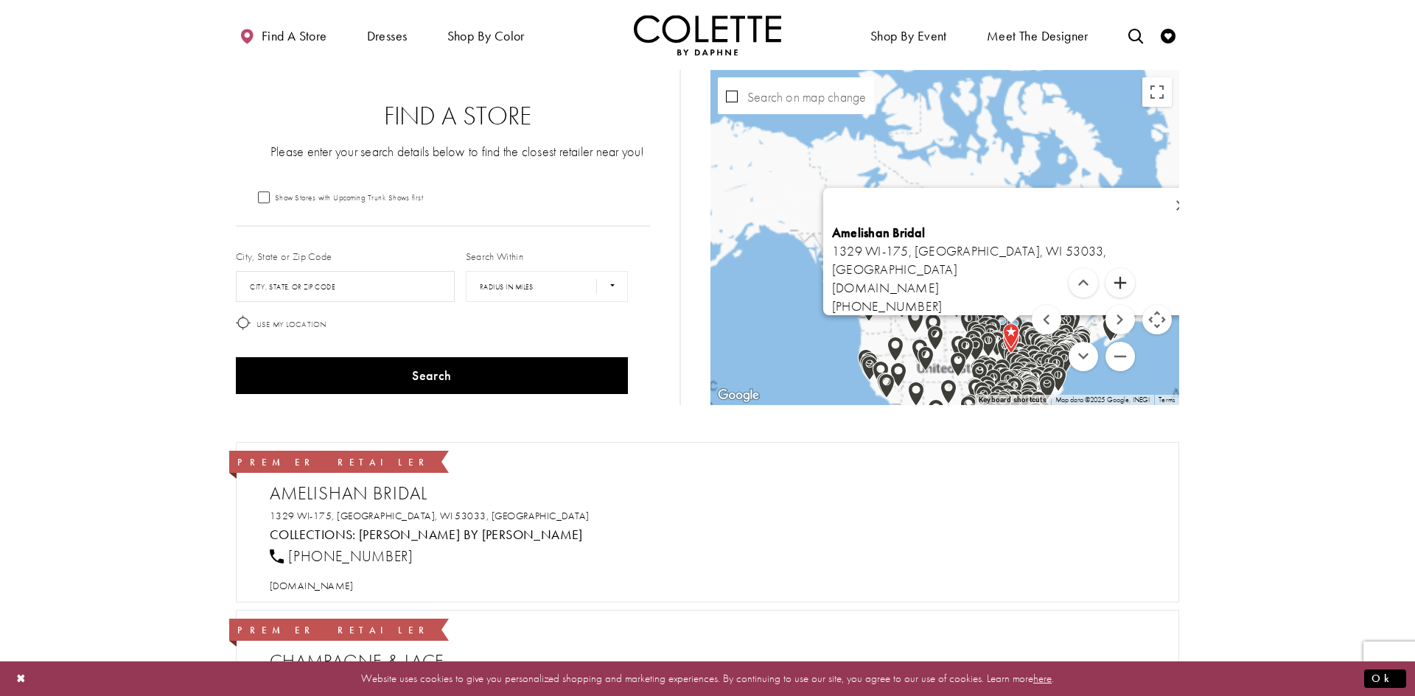
click at [1124, 287] on button "Zoom in" at bounding box center [1119, 282] width 29 height 29
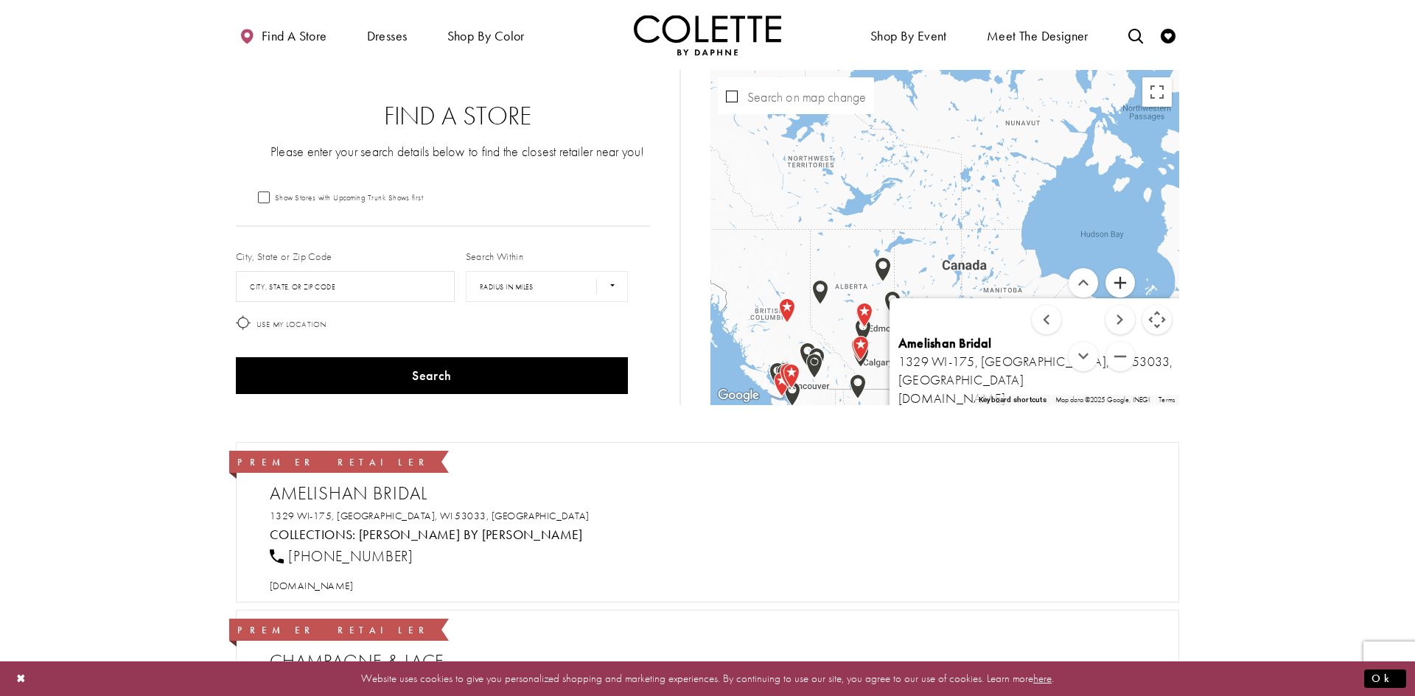
click at [1124, 287] on button "Zoom in" at bounding box center [1119, 282] width 29 height 29
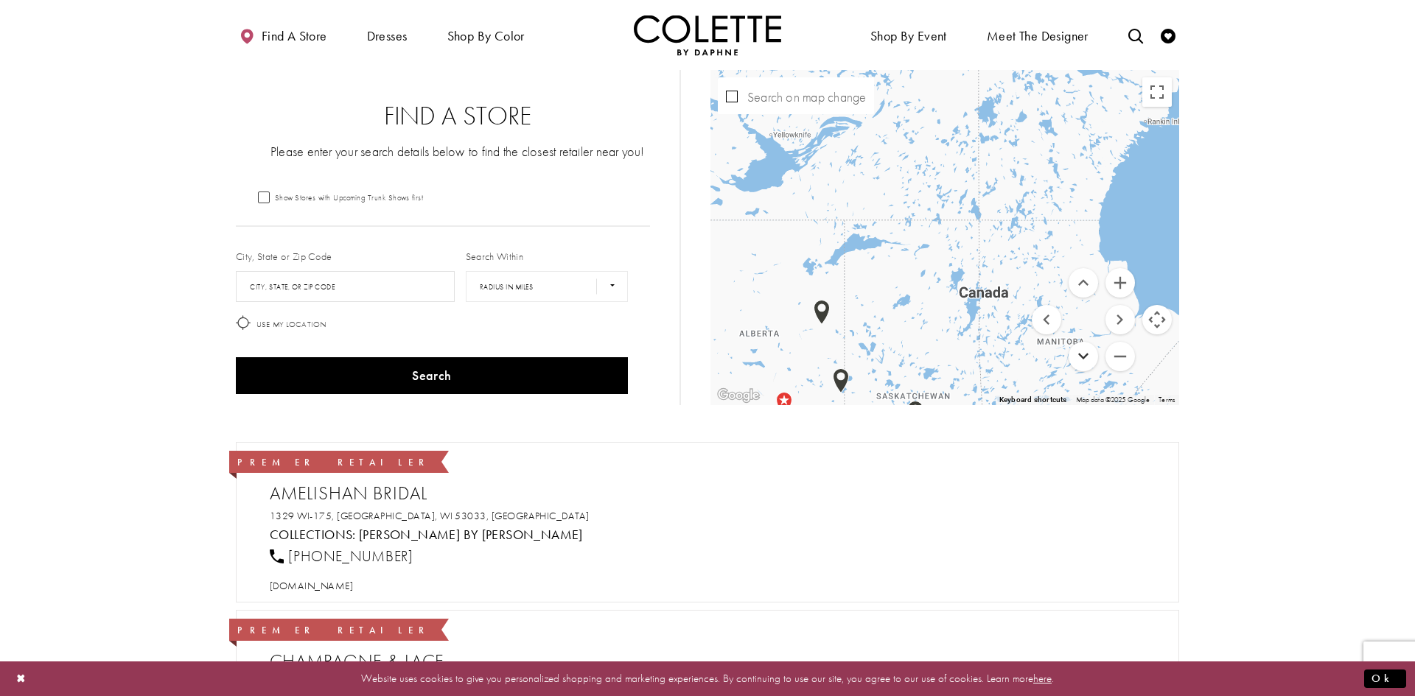
click at [1082, 354] on button "Move down" at bounding box center [1082, 356] width 29 height 29
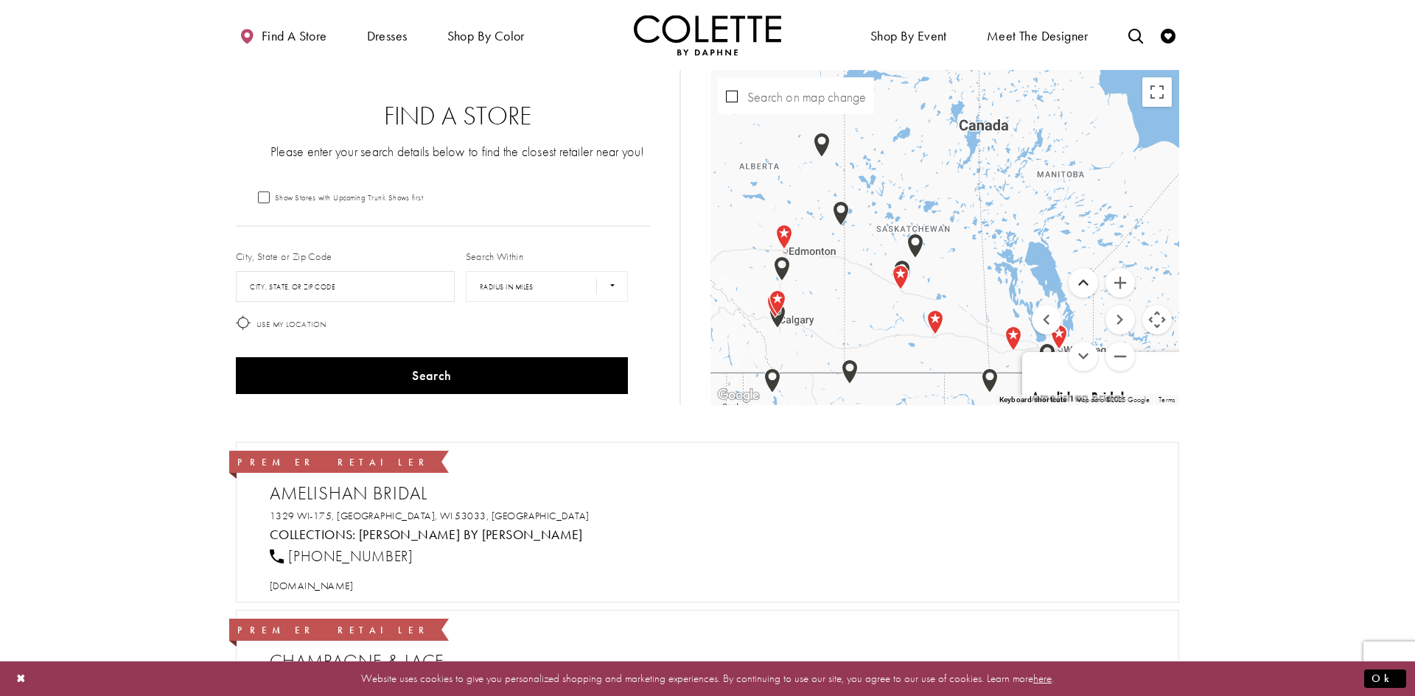
click at [1089, 289] on button "Move up" at bounding box center [1082, 282] width 29 height 29
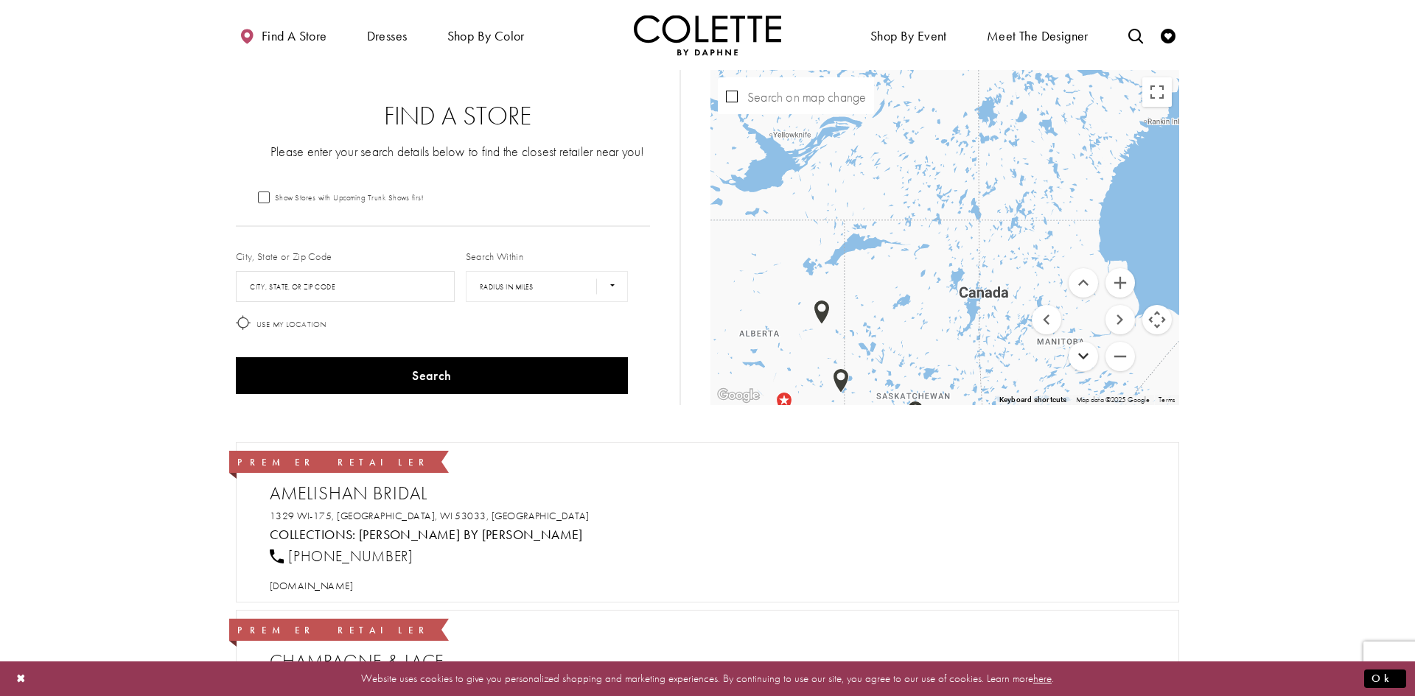
click at [1078, 352] on button "Move down" at bounding box center [1082, 356] width 29 height 29
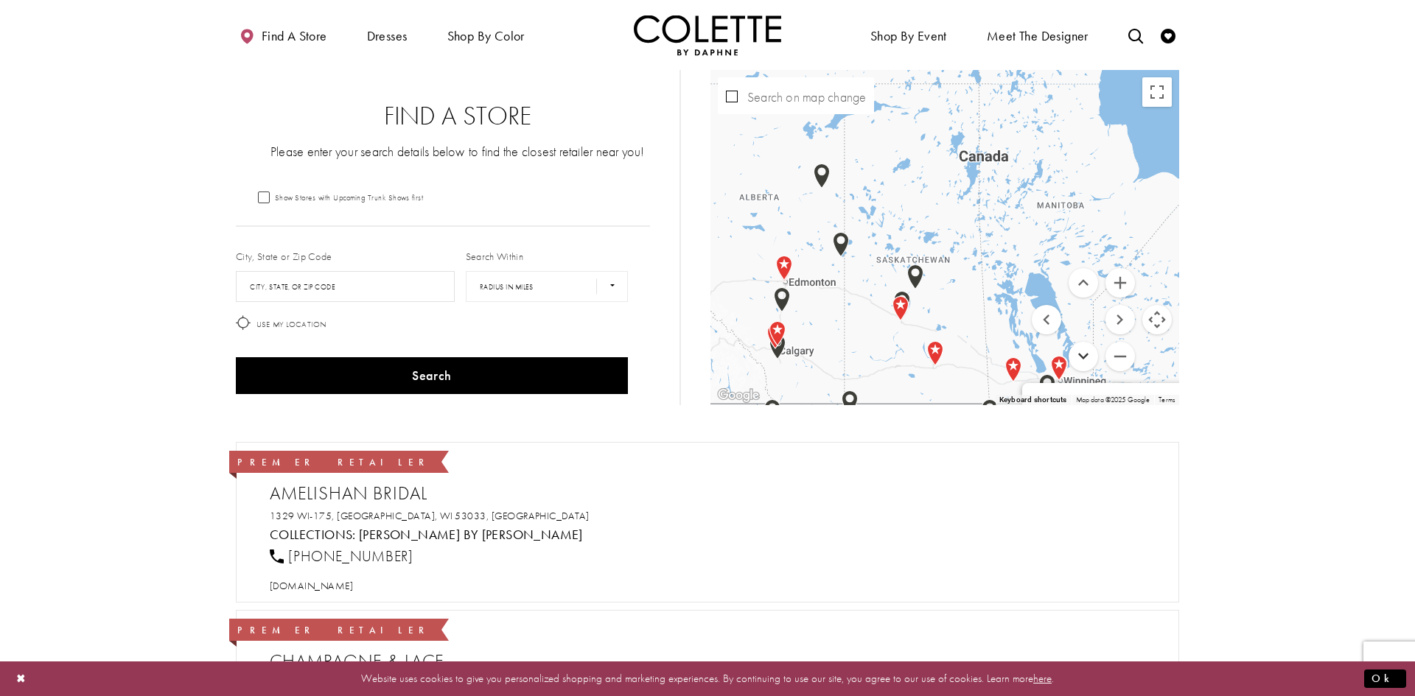
click at [1078, 352] on button "Move down" at bounding box center [1082, 356] width 29 height 29
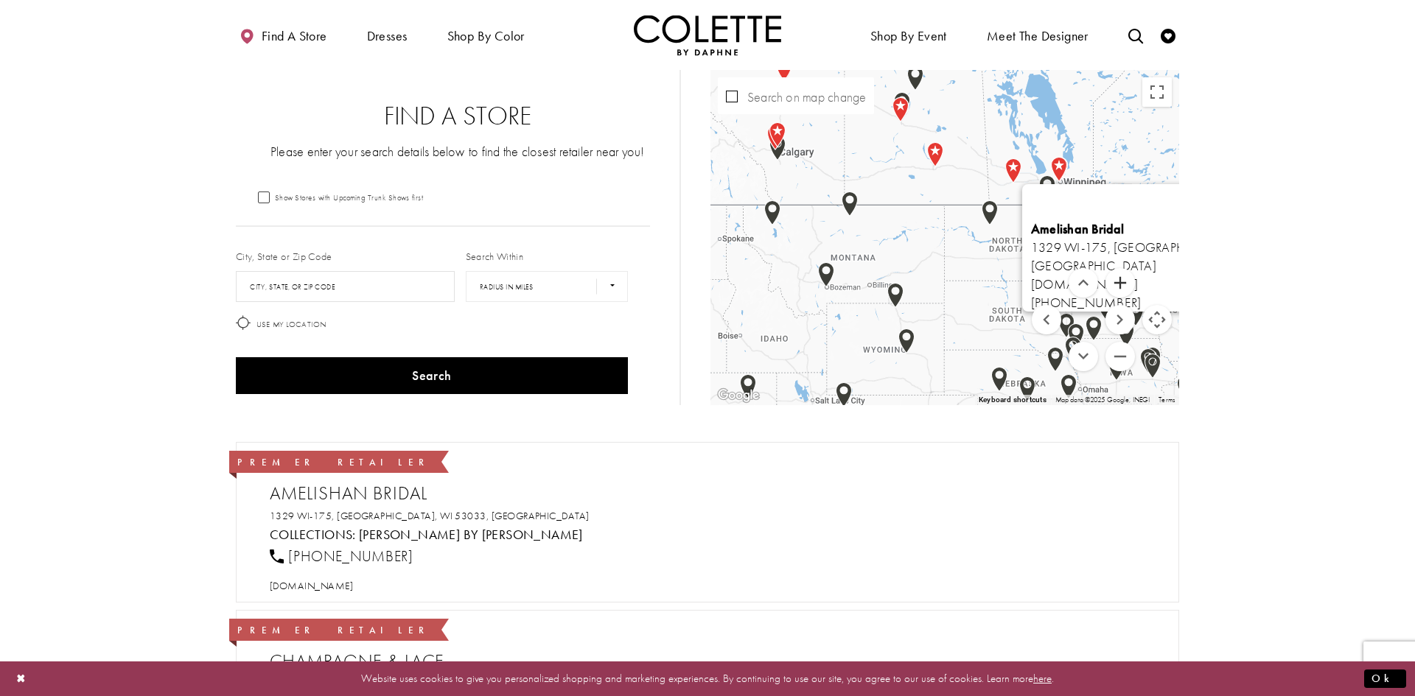
click at [1123, 280] on button "Zoom in" at bounding box center [1119, 282] width 29 height 29
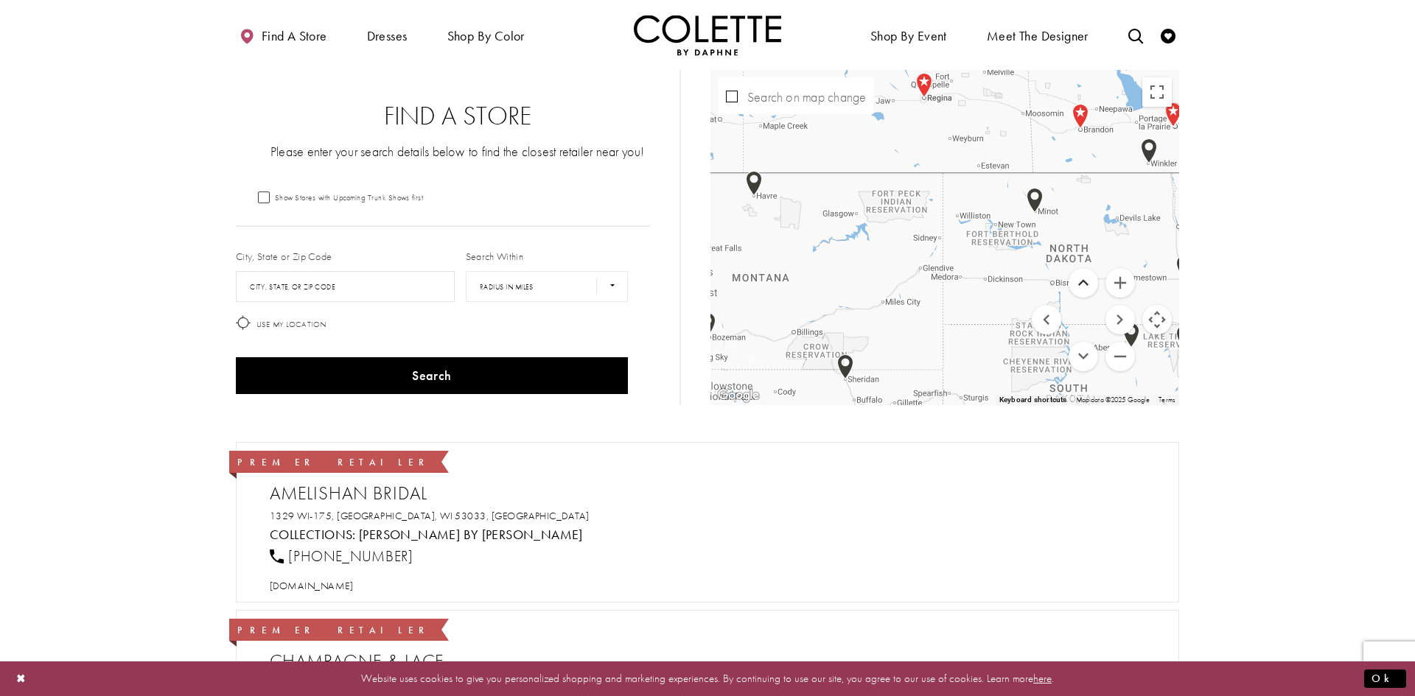
click at [1085, 283] on button "Move up" at bounding box center [1082, 282] width 29 height 29
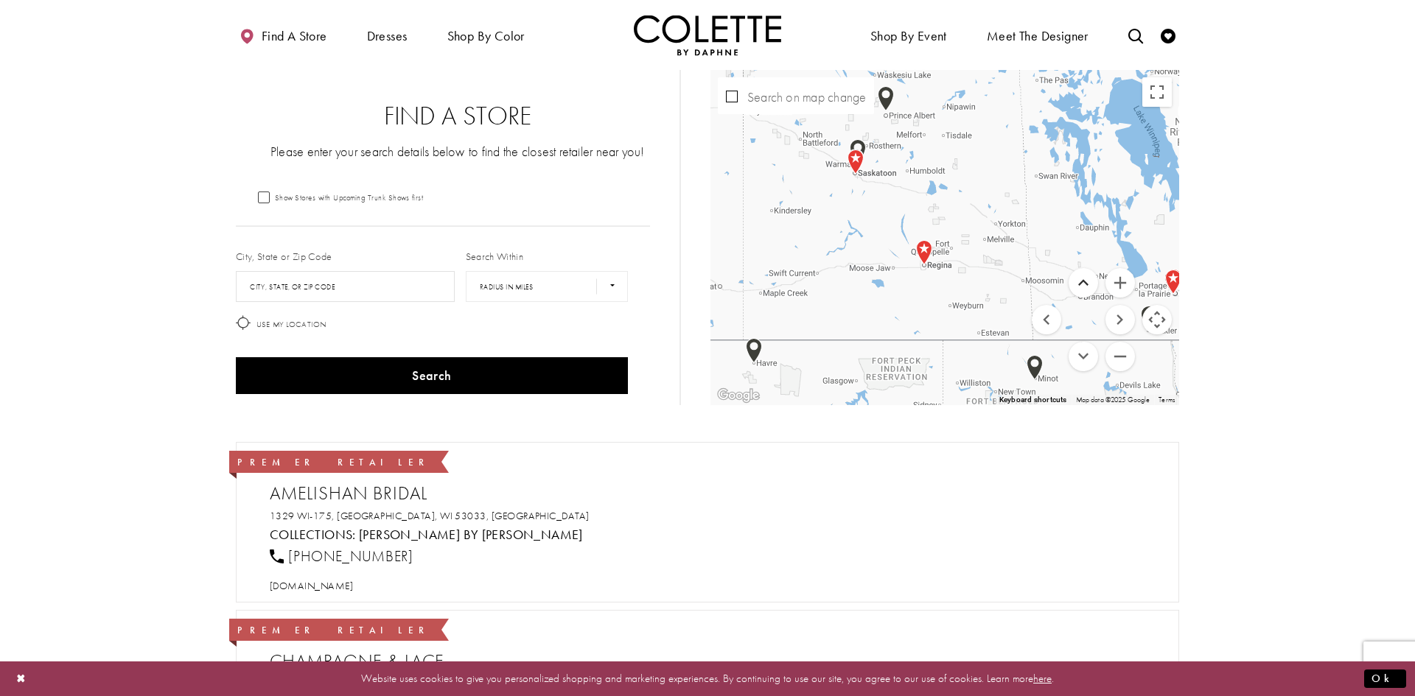
click at [1091, 276] on button "Move up" at bounding box center [1082, 282] width 29 height 29
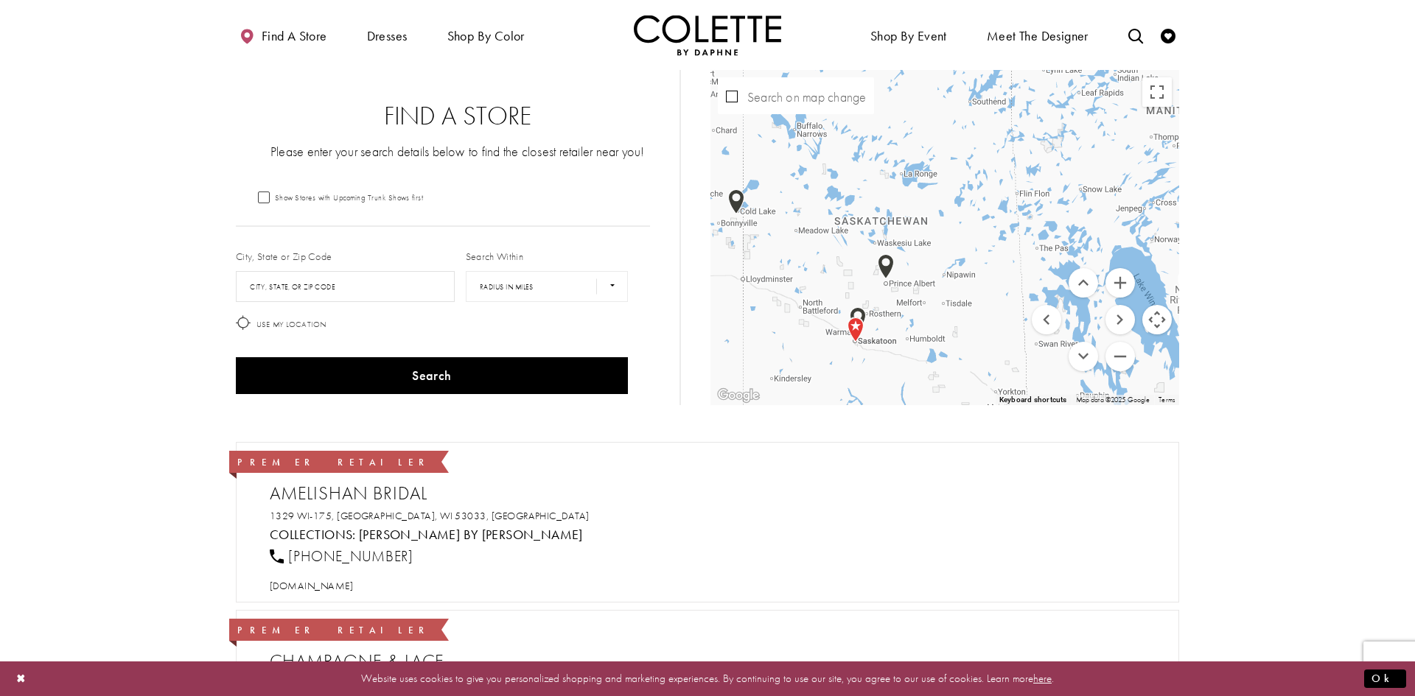
click at [855, 329] on img "Map with store locations" at bounding box center [855, 330] width 28 height 37
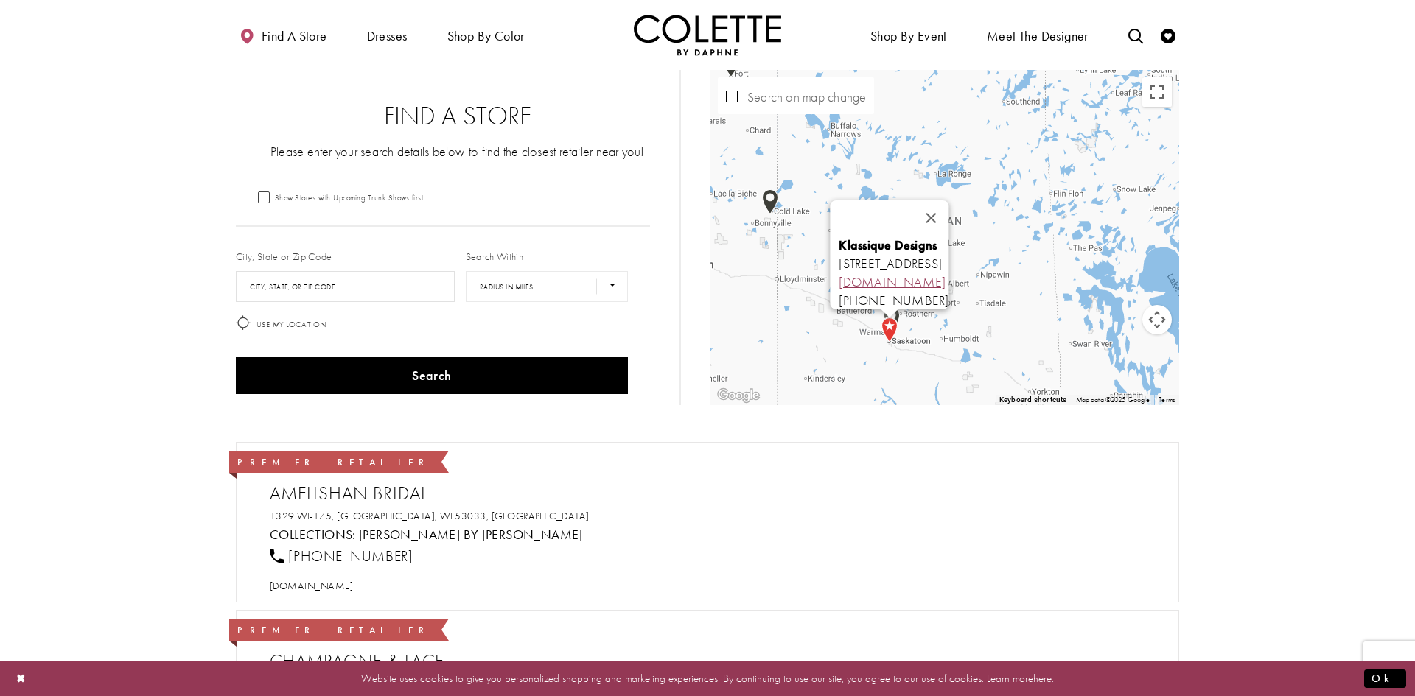
click at [881, 273] on link "klassique-designs.myshopify.com" at bounding box center [892, 281] width 107 height 17
